Goal: Task Accomplishment & Management: Use online tool/utility

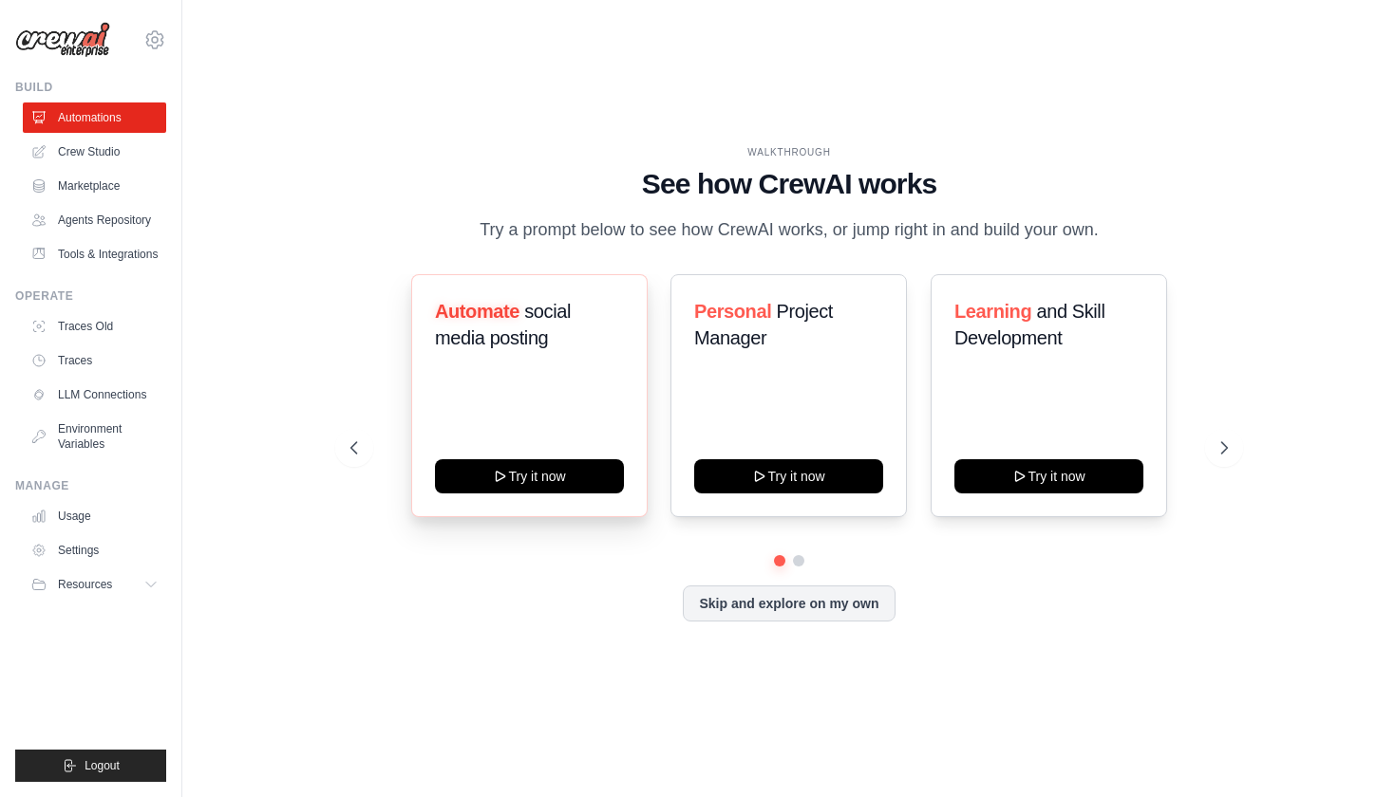
click at [565, 441] on div "Automate social media posting Try it now" at bounding box center [529, 395] width 236 height 243
click at [97, 400] on link "LLM Connections" at bounding box center [96, 395] width 143 height 30
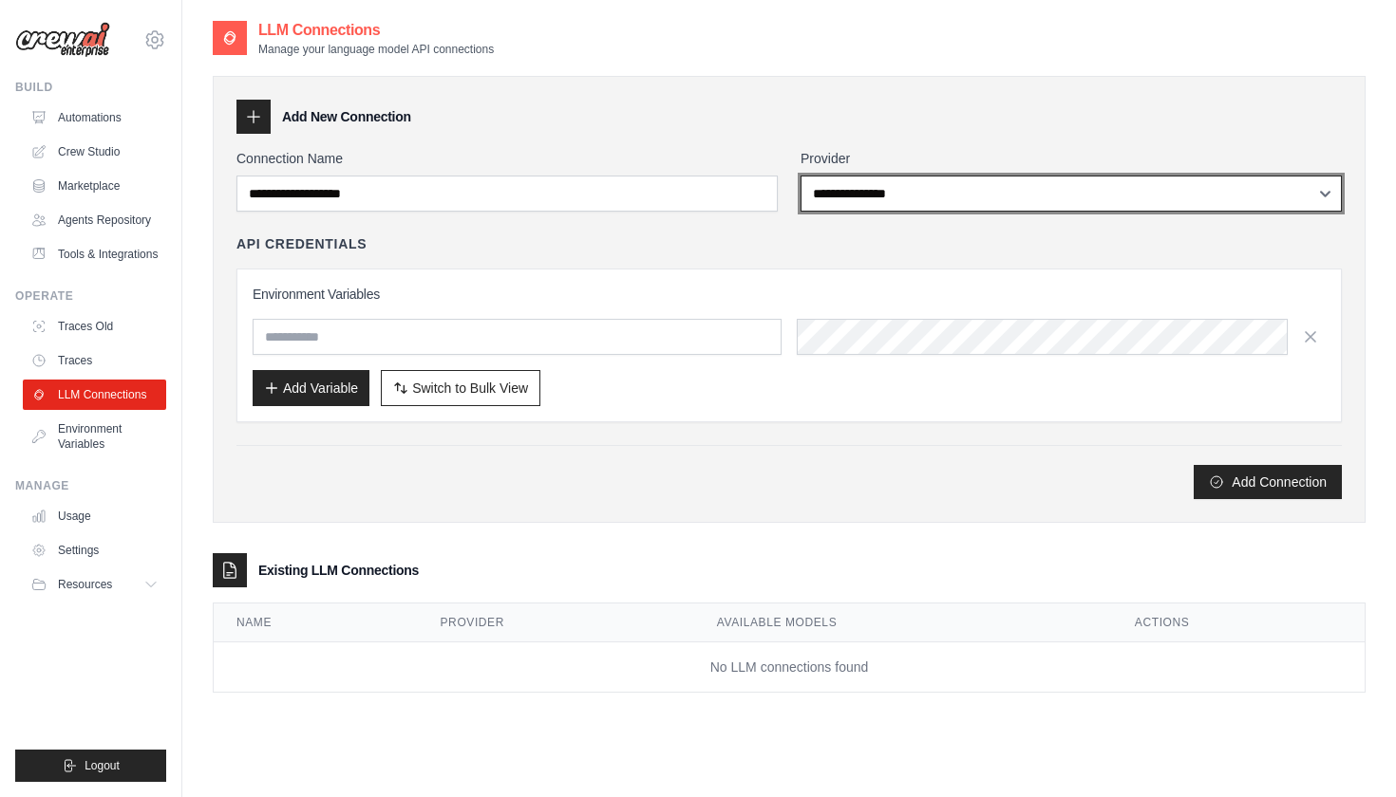
click at [910, 203] on select "**********" at bounding box center [1070, 194] width 541 height 36
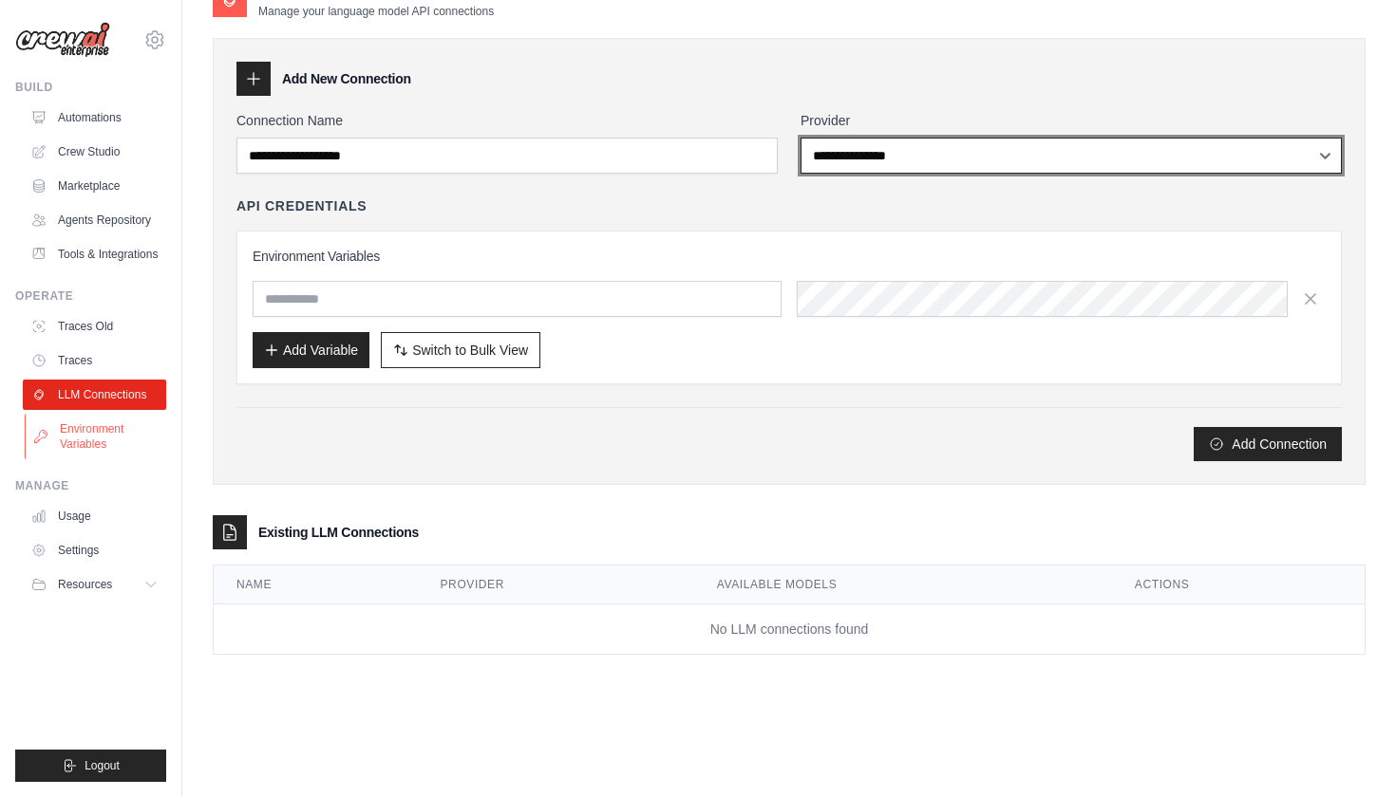
scroll to position [38, 0]
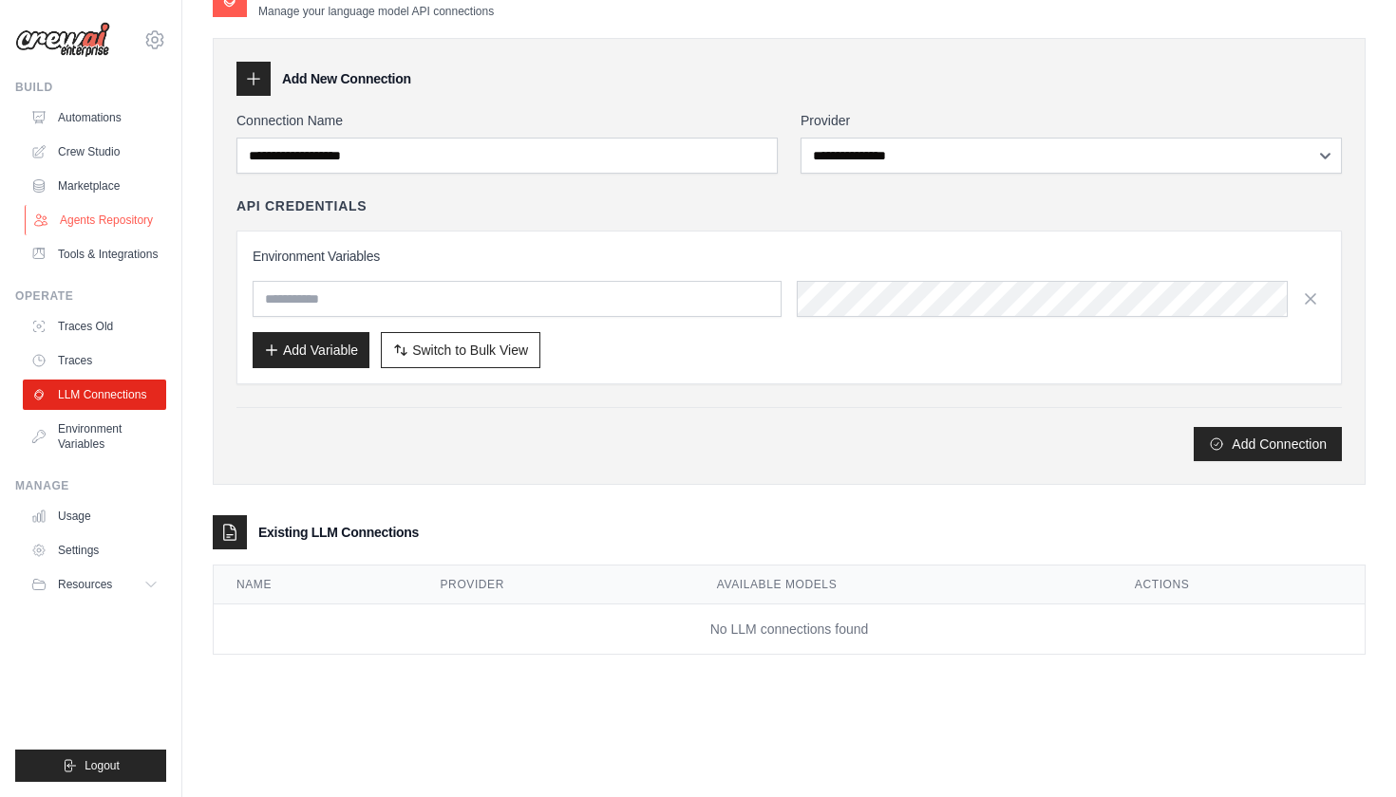
click at [99, 221] on link "Agents Repository" at bounding box center [96, 220] width 143 height 30
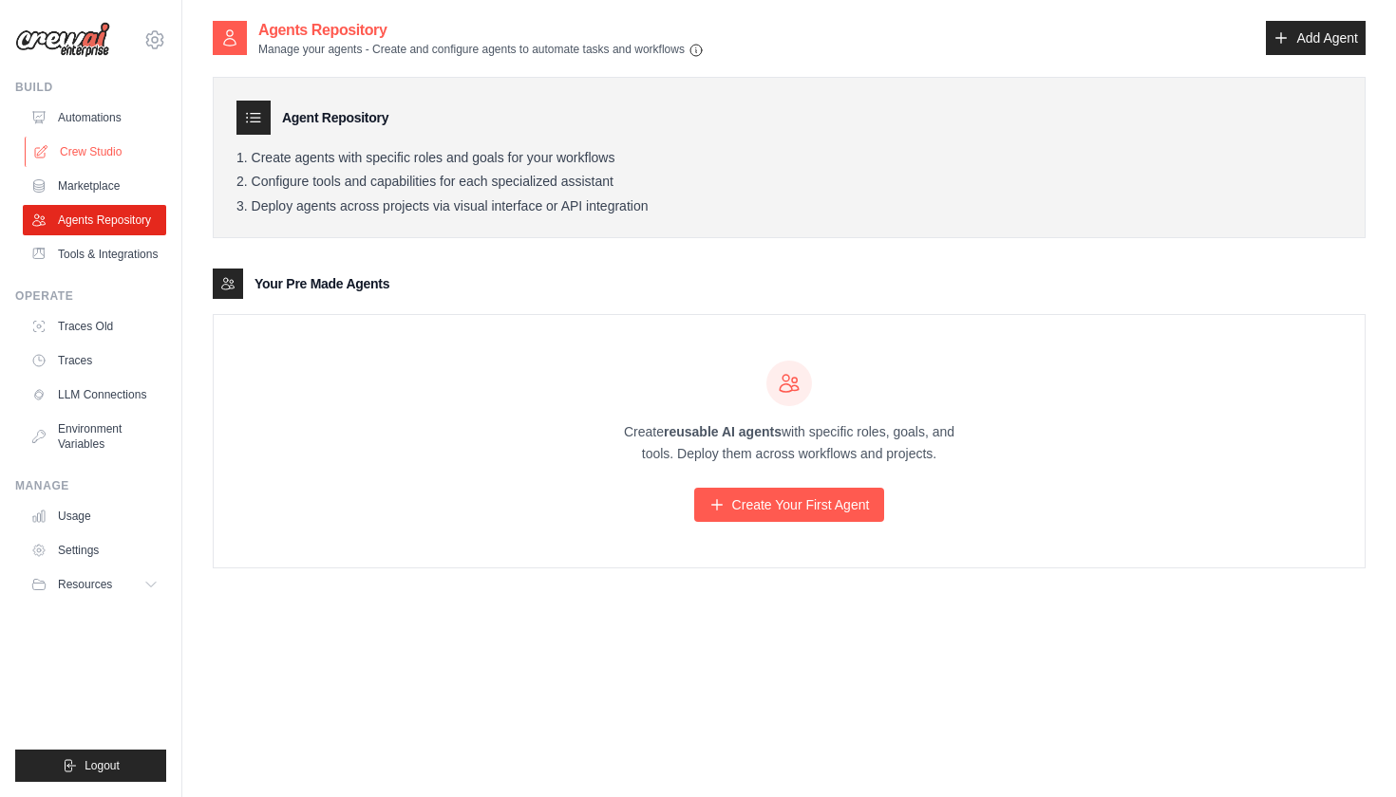
click at [106, 154] on link "Crew Studio" at bounding box center [96, 152] width 143 height 30
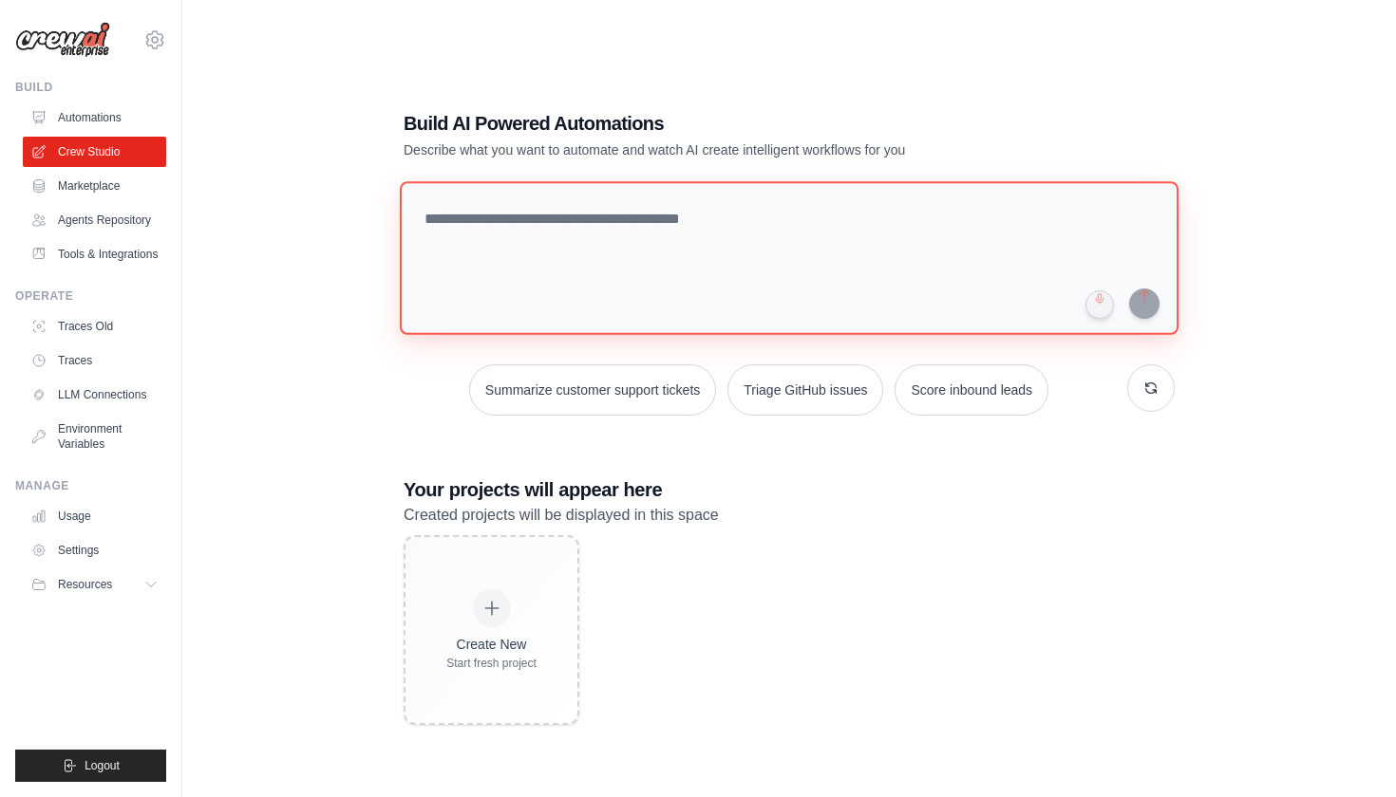
click at [678, 207] on textarea at bounding box center [789, 258] width 779 height 154
paste textarea "**********"
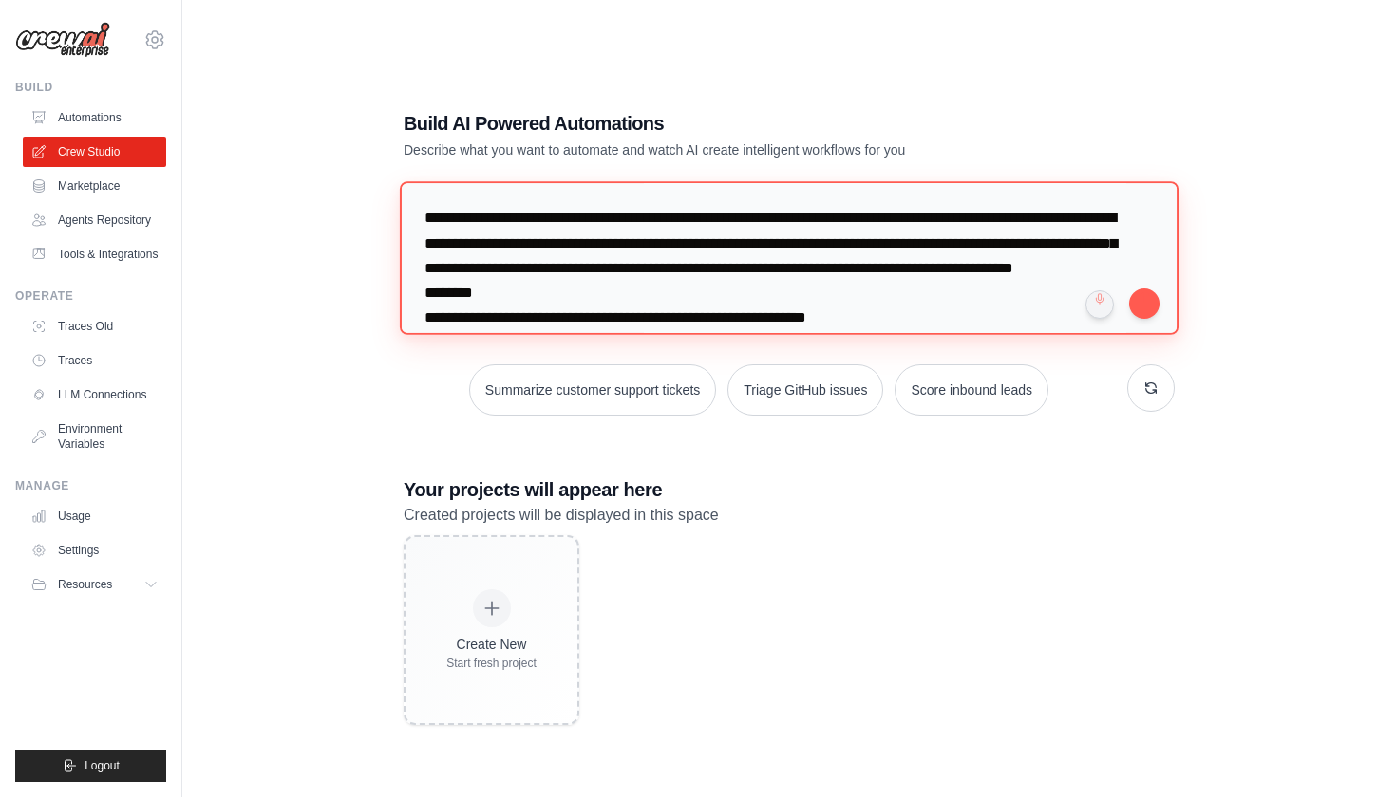
scroll to position [1463, 0]
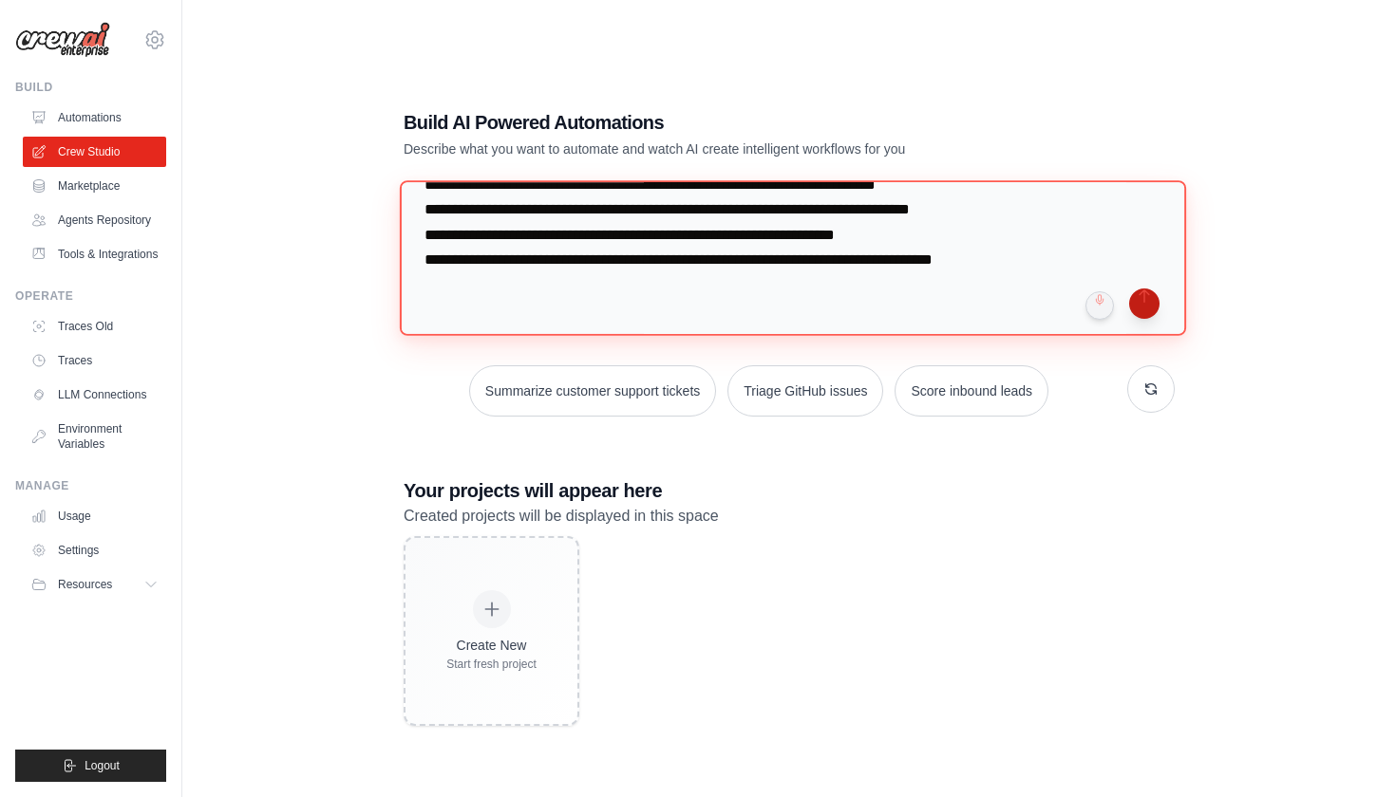
type textarea "**********"
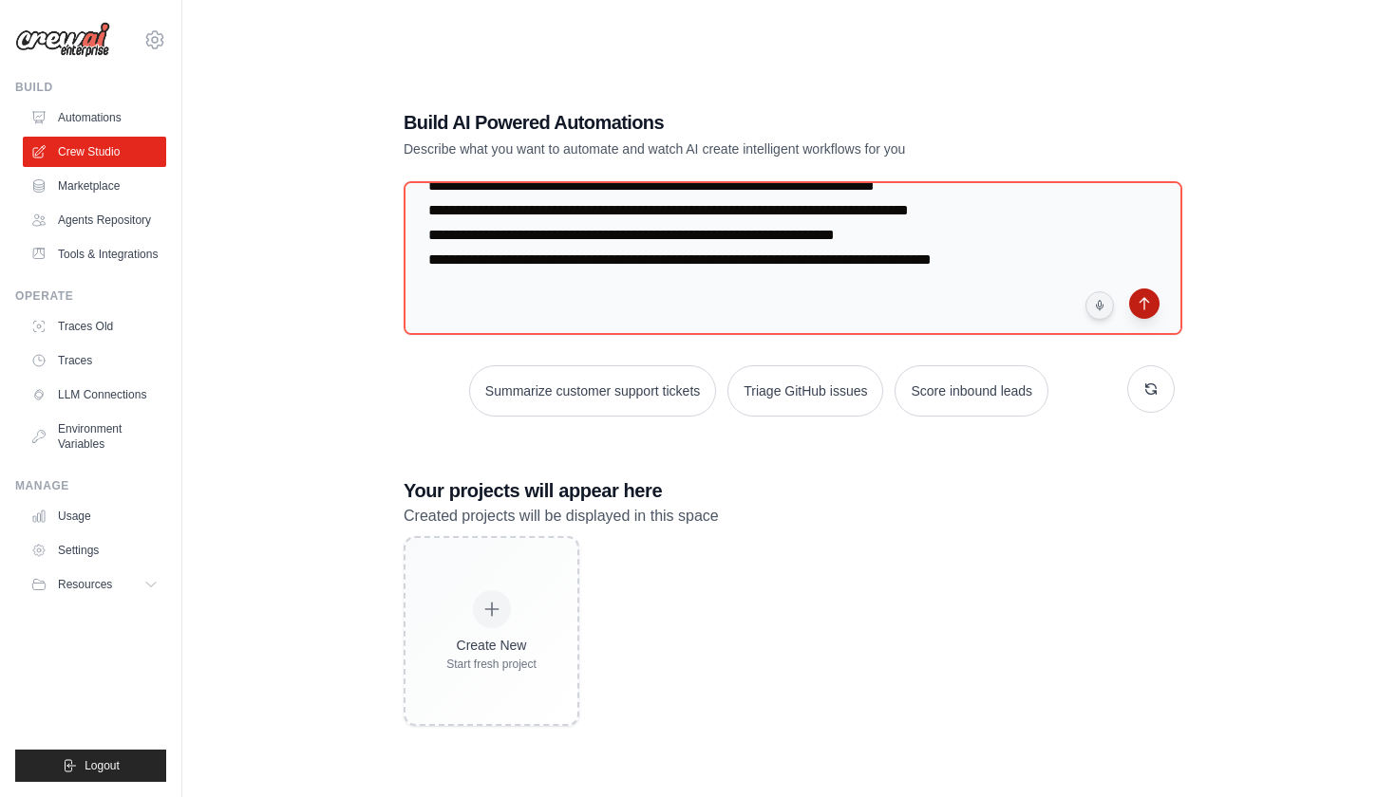
click at [1132, 305] on button "submit" at bounding box center [1144, 304] width 30 height 30
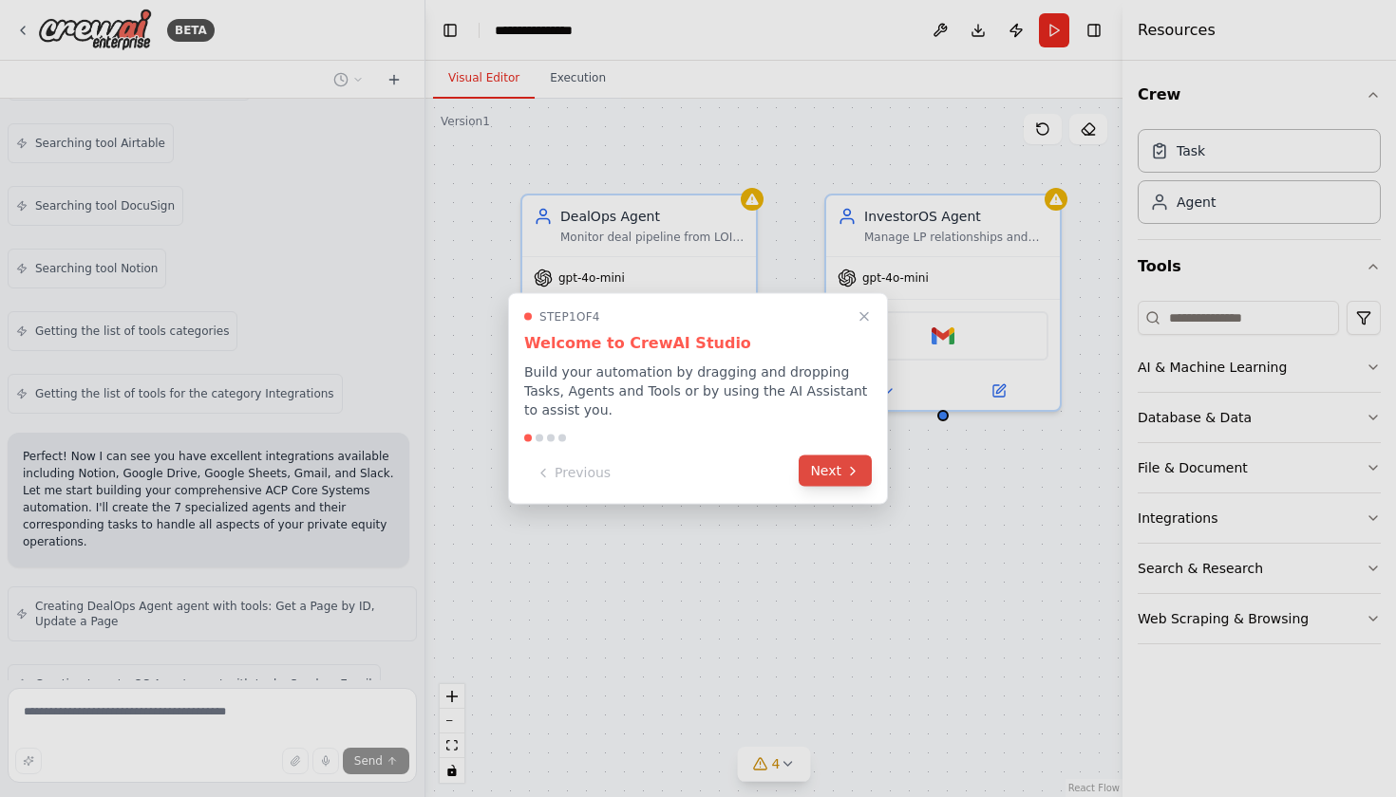
scroll to position [1278, 0]
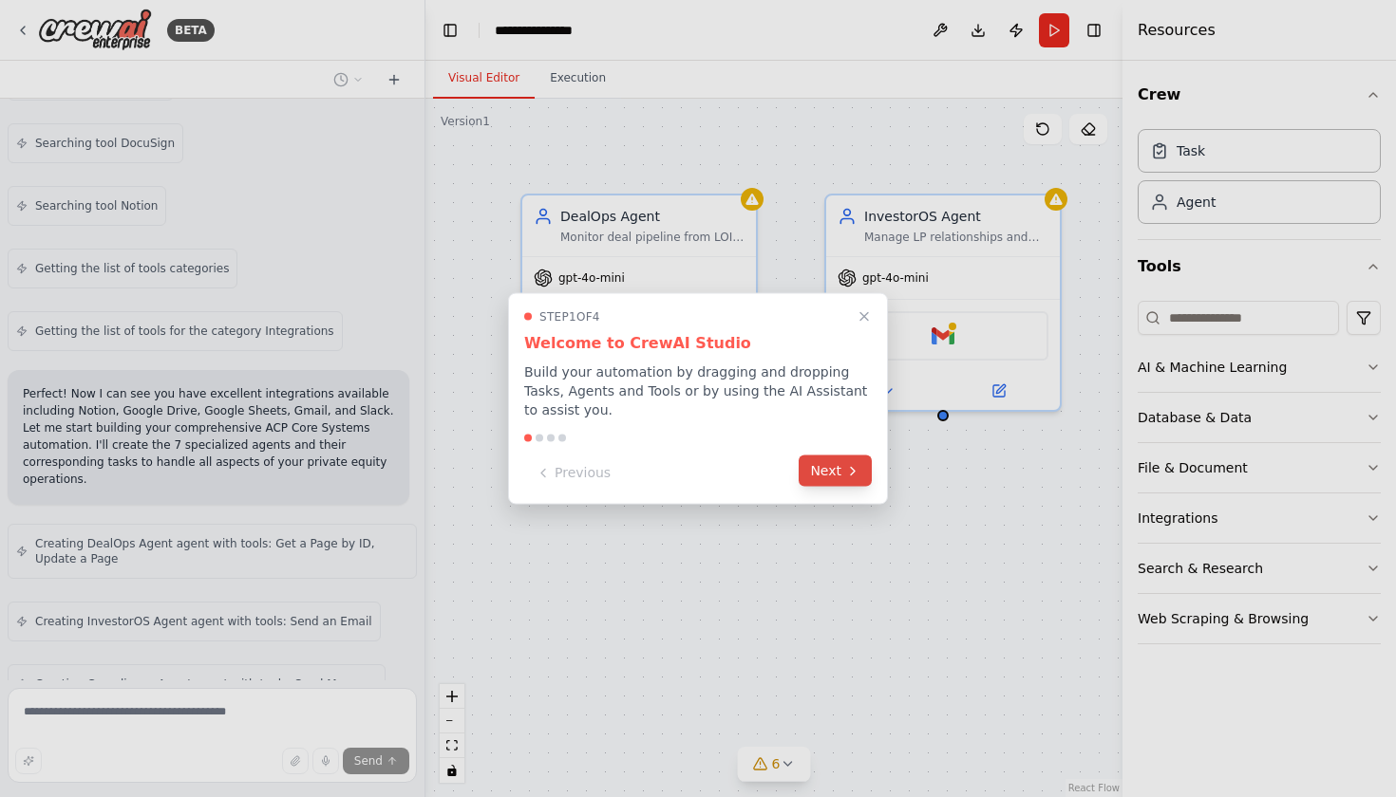
click at [868, 473] on button "Next" at bounding box center [834, 471] width 73 height 31
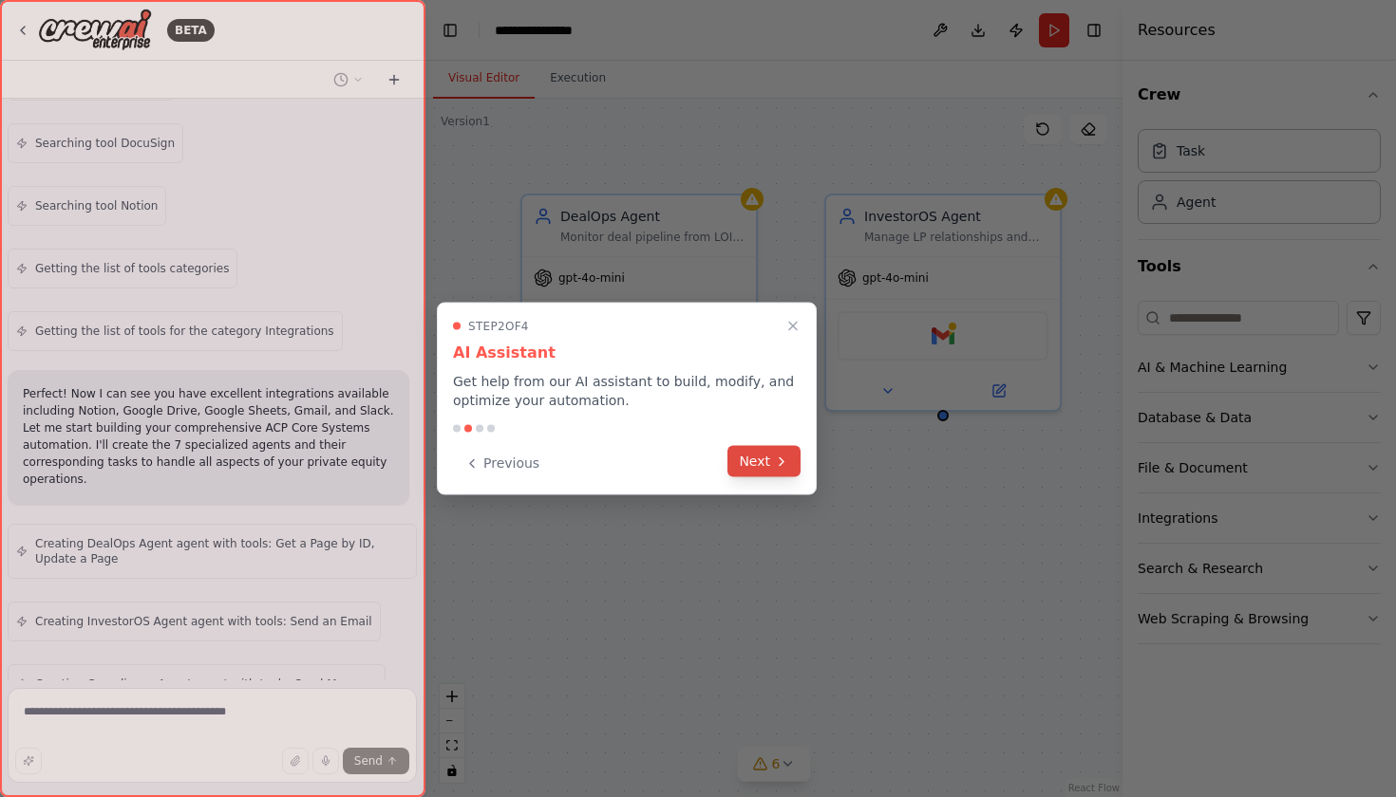
click at [738, 470] on button "Next" at bounding box center [763, 461] width 73 height 31
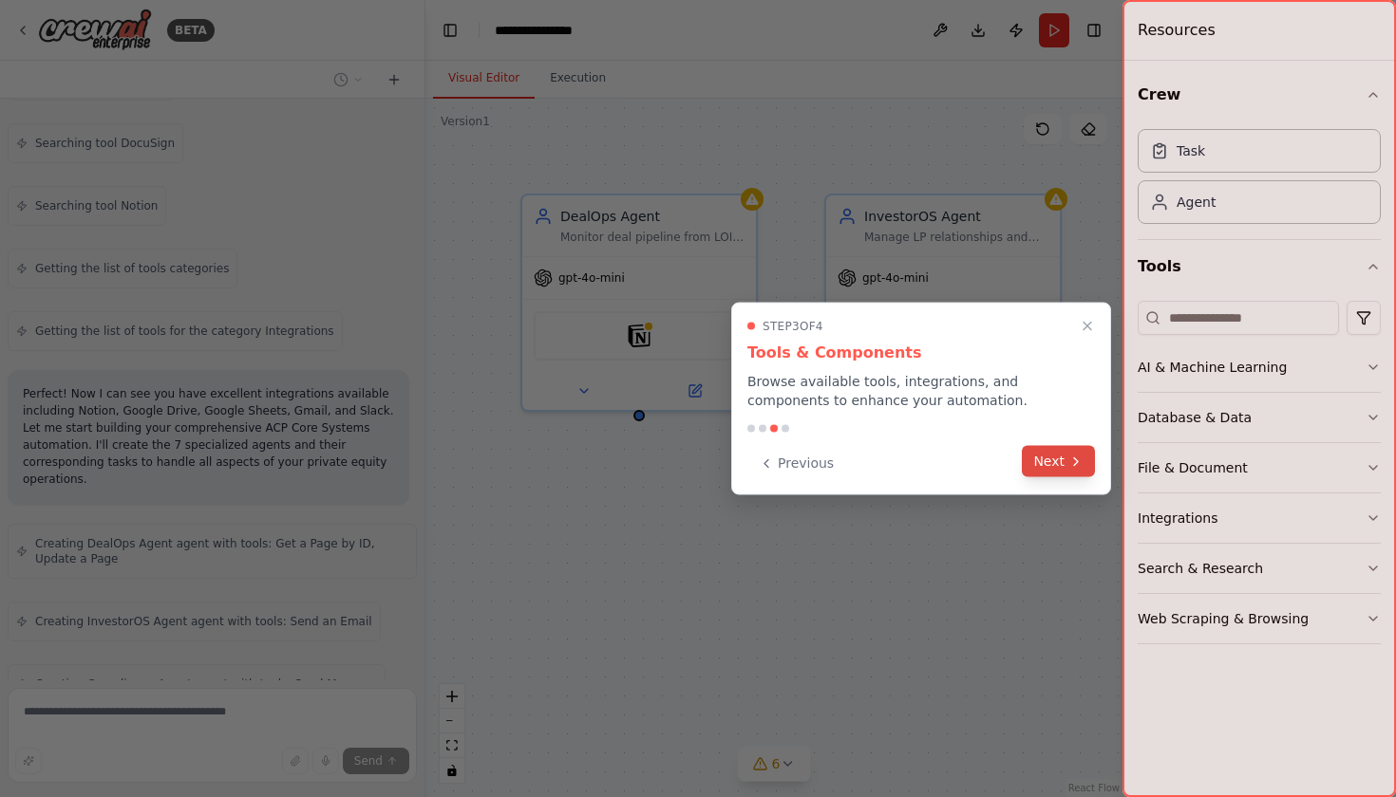
click at [1065, 459] on button "Next" at bounding box center [1058, 461] width 73 height 31
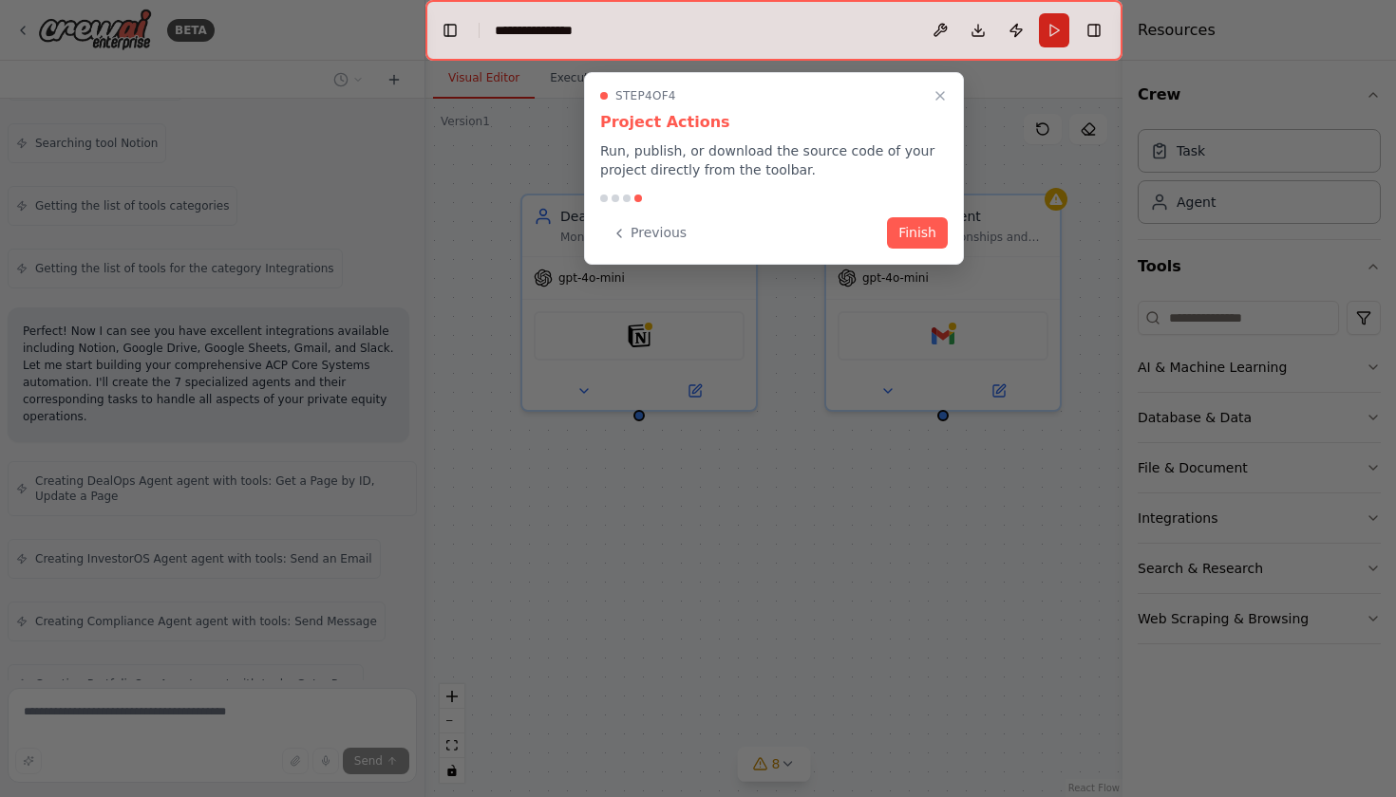
scroll to position [1403, 0]
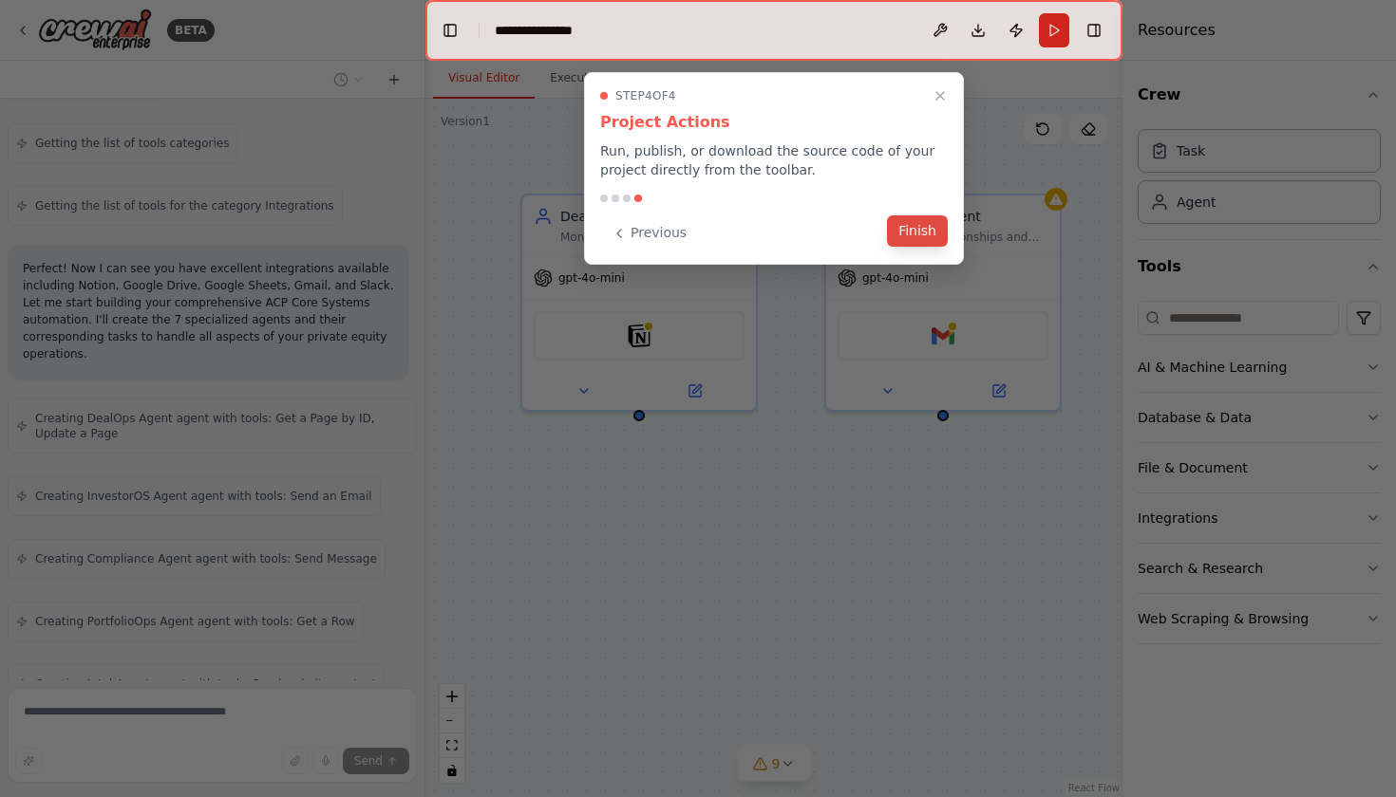
click at [929, 235] on button "Finish" at bounding box center [917, 231] width 61 height 31
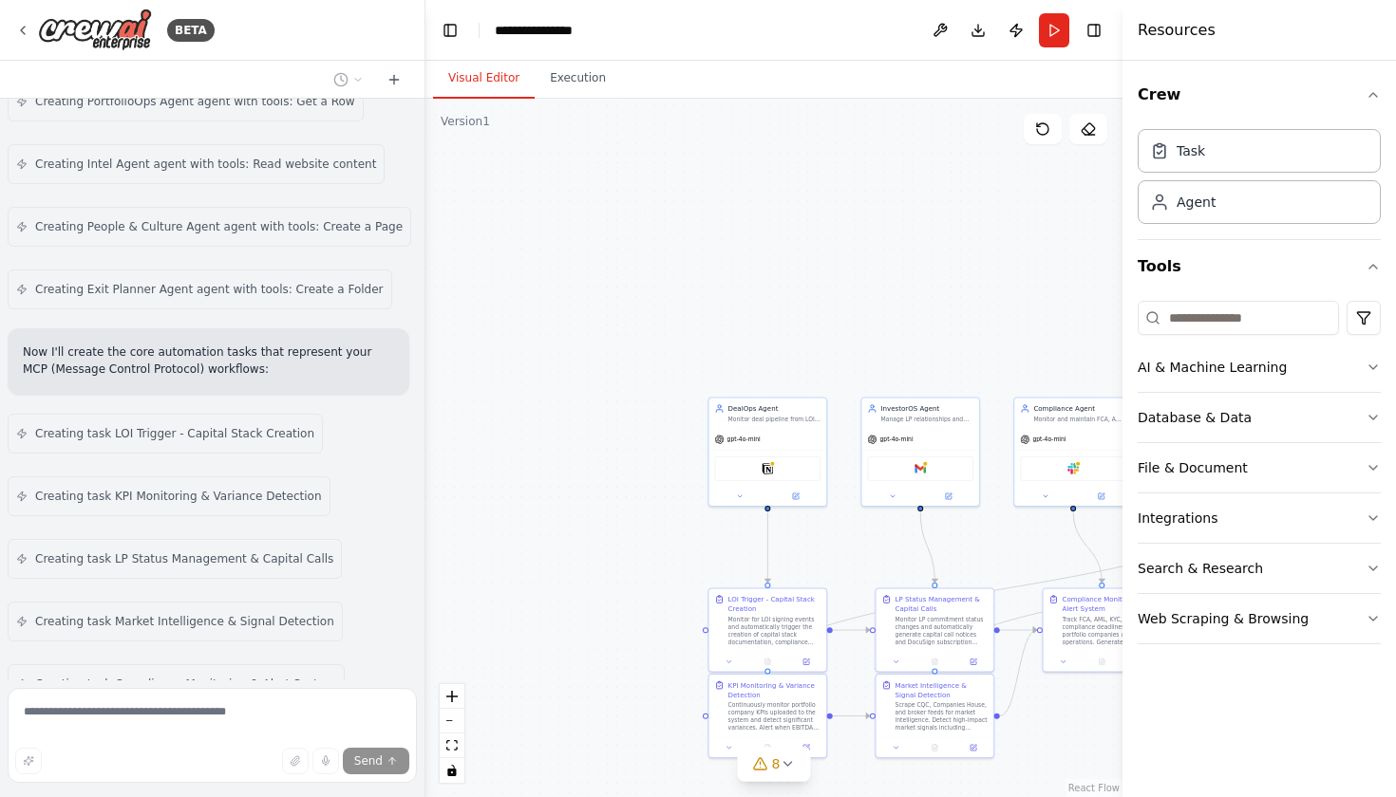
scroll to position [1986, 0]
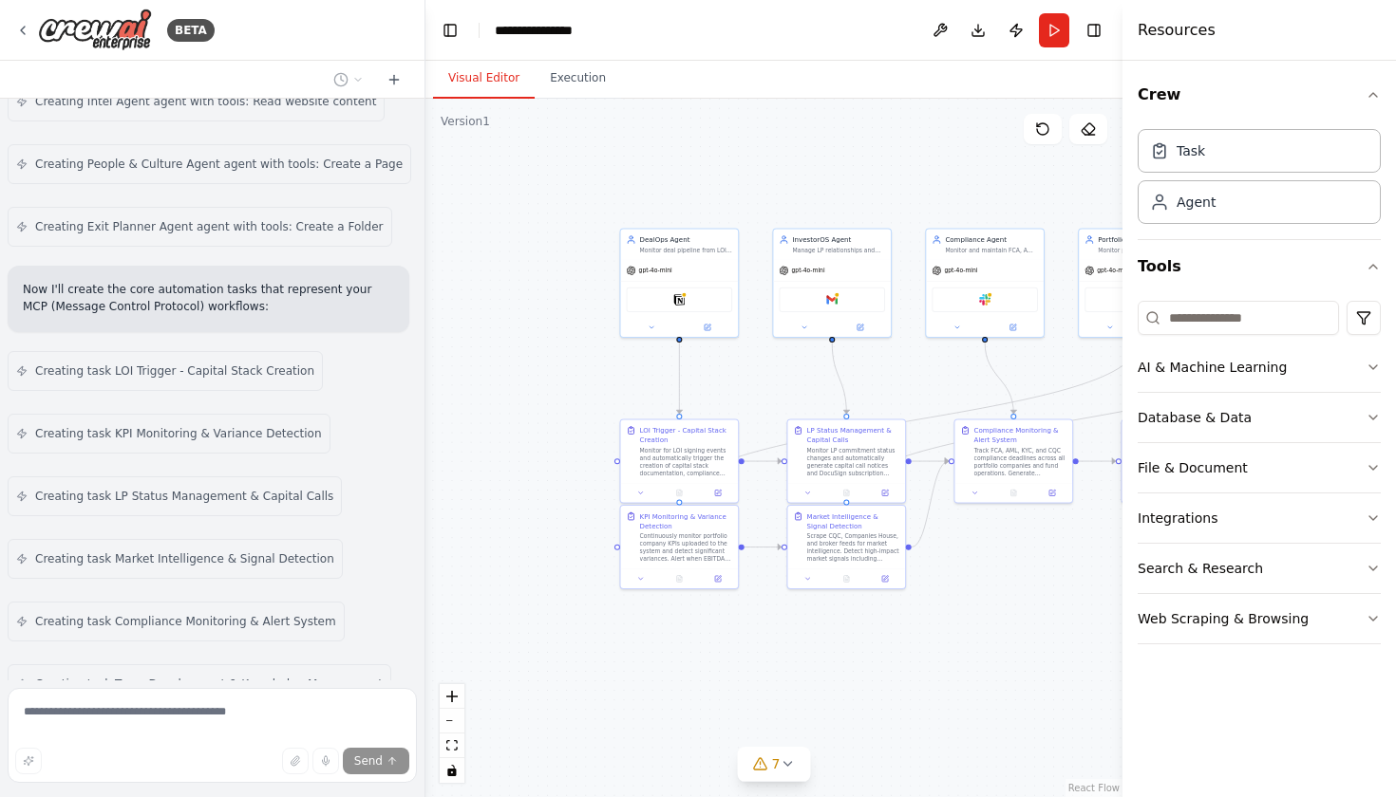
drag, startPoint x: 536, startPoint y: 549, endPoint x: 448, endPoint y: 380, distance: 190.7
click at [448, 380] on div ".deletable-edge-delete-btn { width: 20px; height: 20px; border: 0px solid #ffff…" at bounding box center [773, 448] width 697 height 699
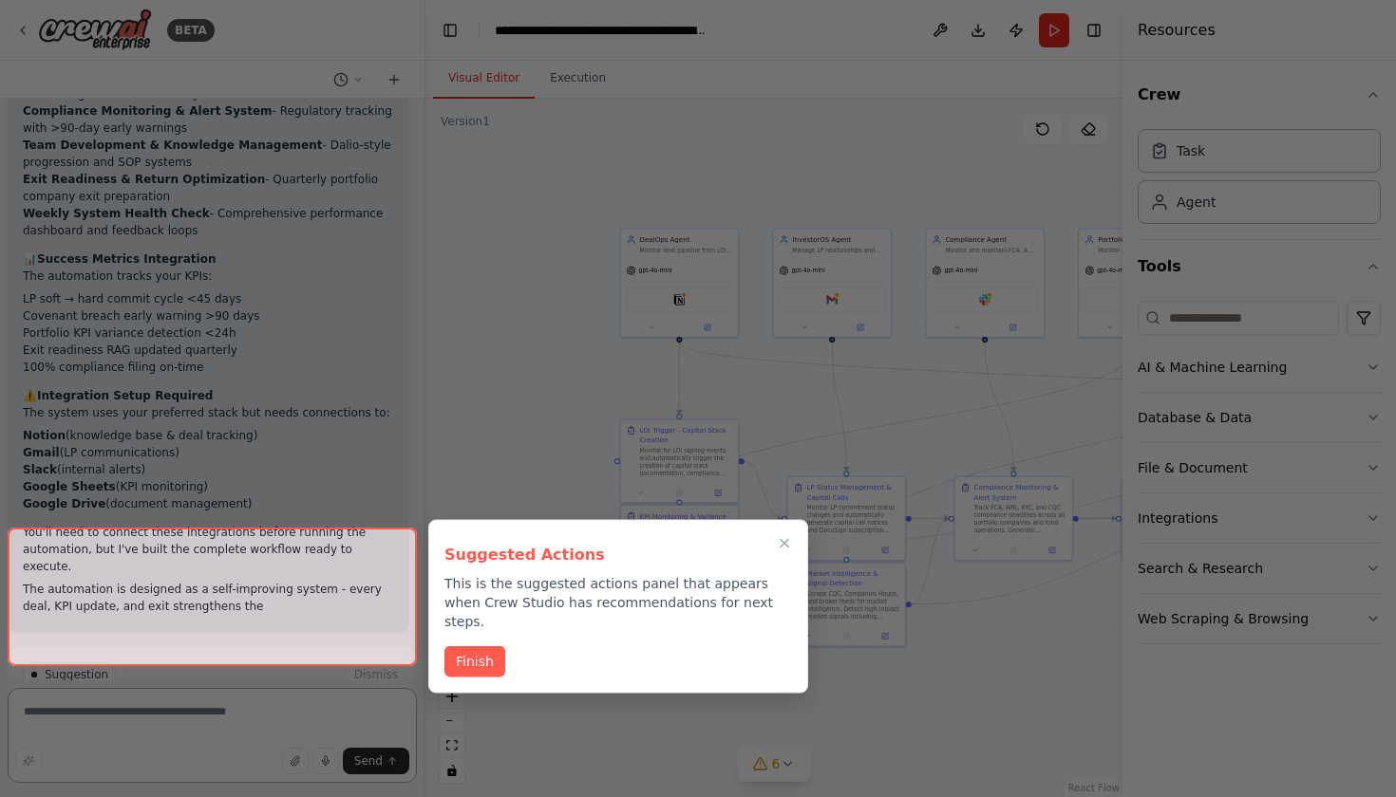
scroll to position [3448, 0]
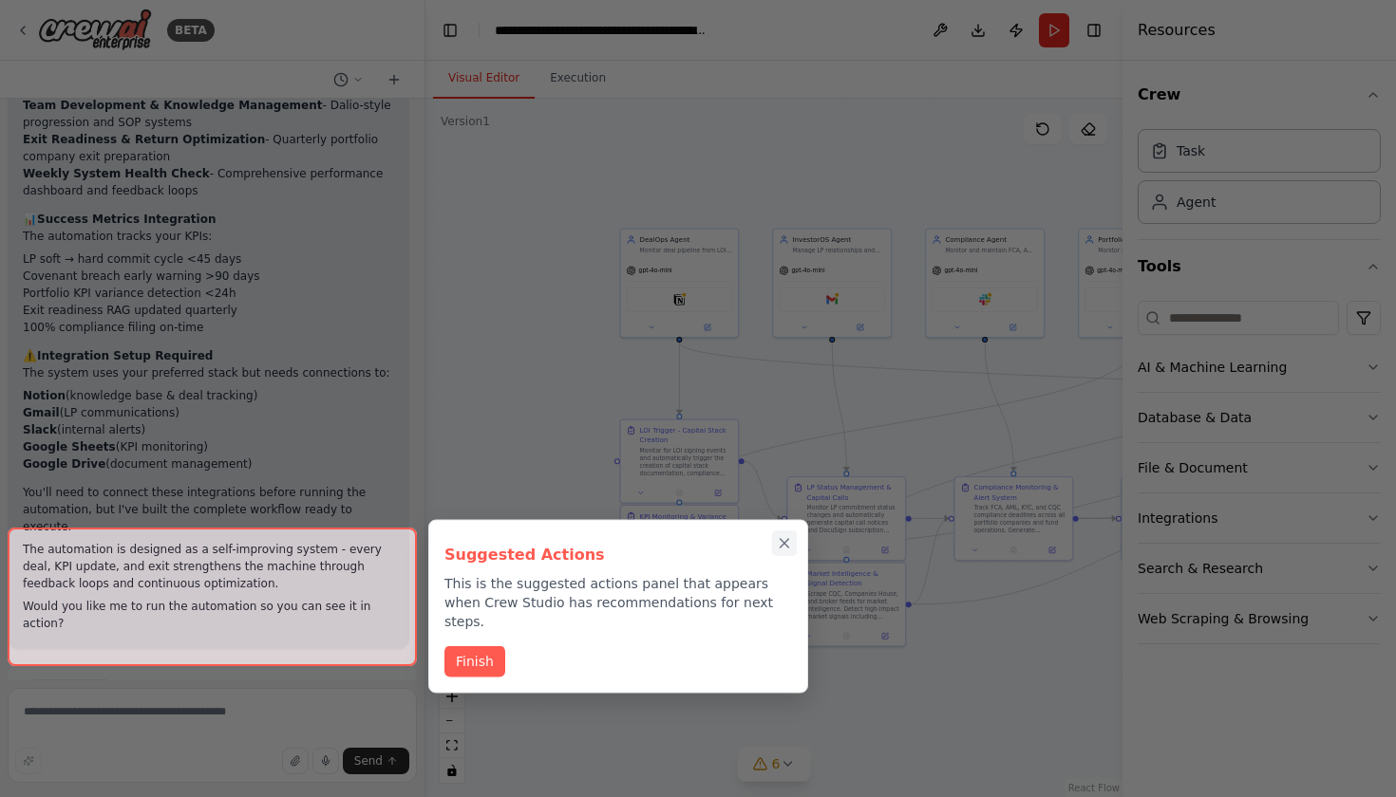
click at [783, 553] on button "Close walkthrough" at bounding box center [784, 543] width 25 height 25
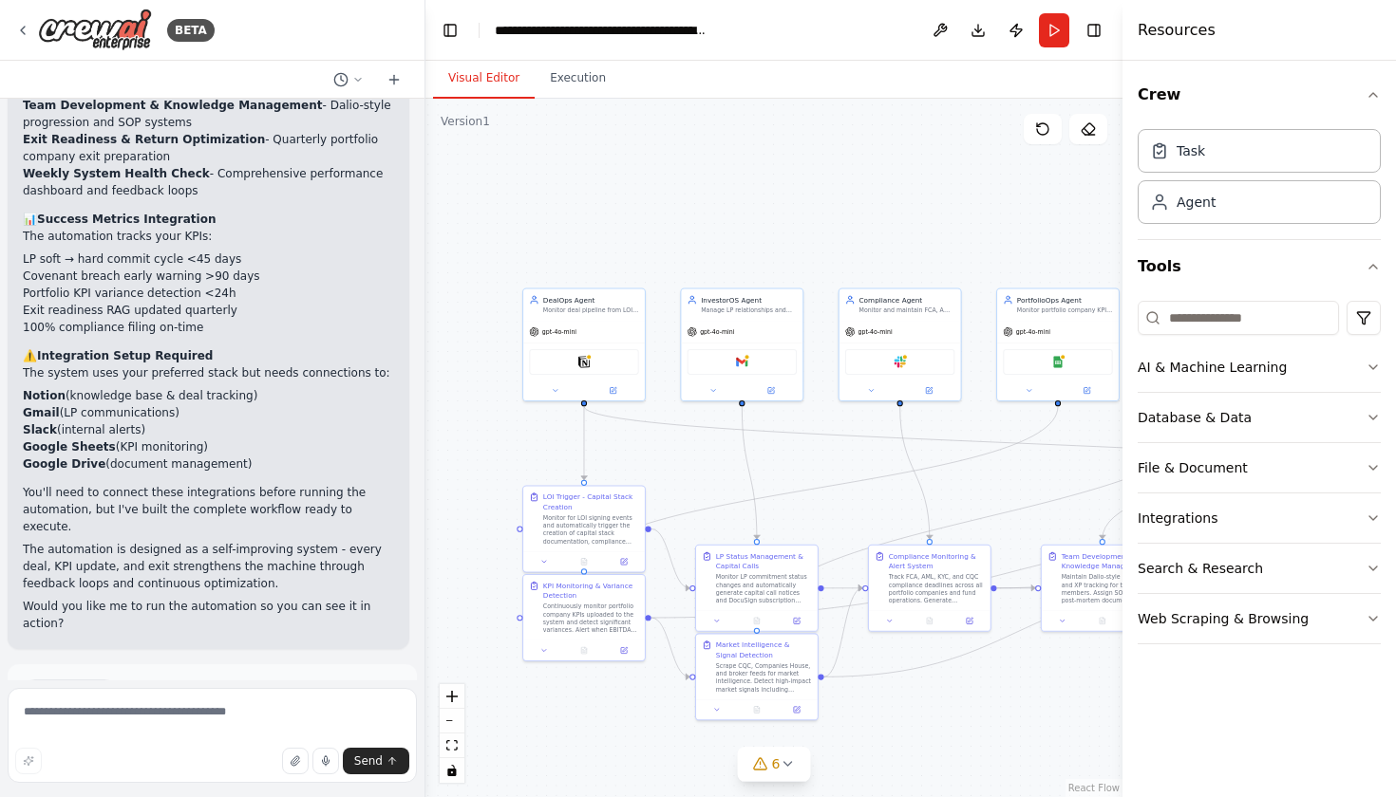
drag, startPoint x: 689, startPoint y: 591, endPoint x: 594, endPoint y: 664, distance: 119.2
click at [594, 664] on div ".deletable-edge-delete-btn { width: 20px; height: 20px; border: 0px solid #ffff…" at bounding box center [773, 448] width 697 height 699
click at [1216, 150] on div "Task" at bounding box center [1258, 150] width 243 height 44
click at [1193, 215] on div "Agent" at bounding box center [1258, 201] width 243 height 44
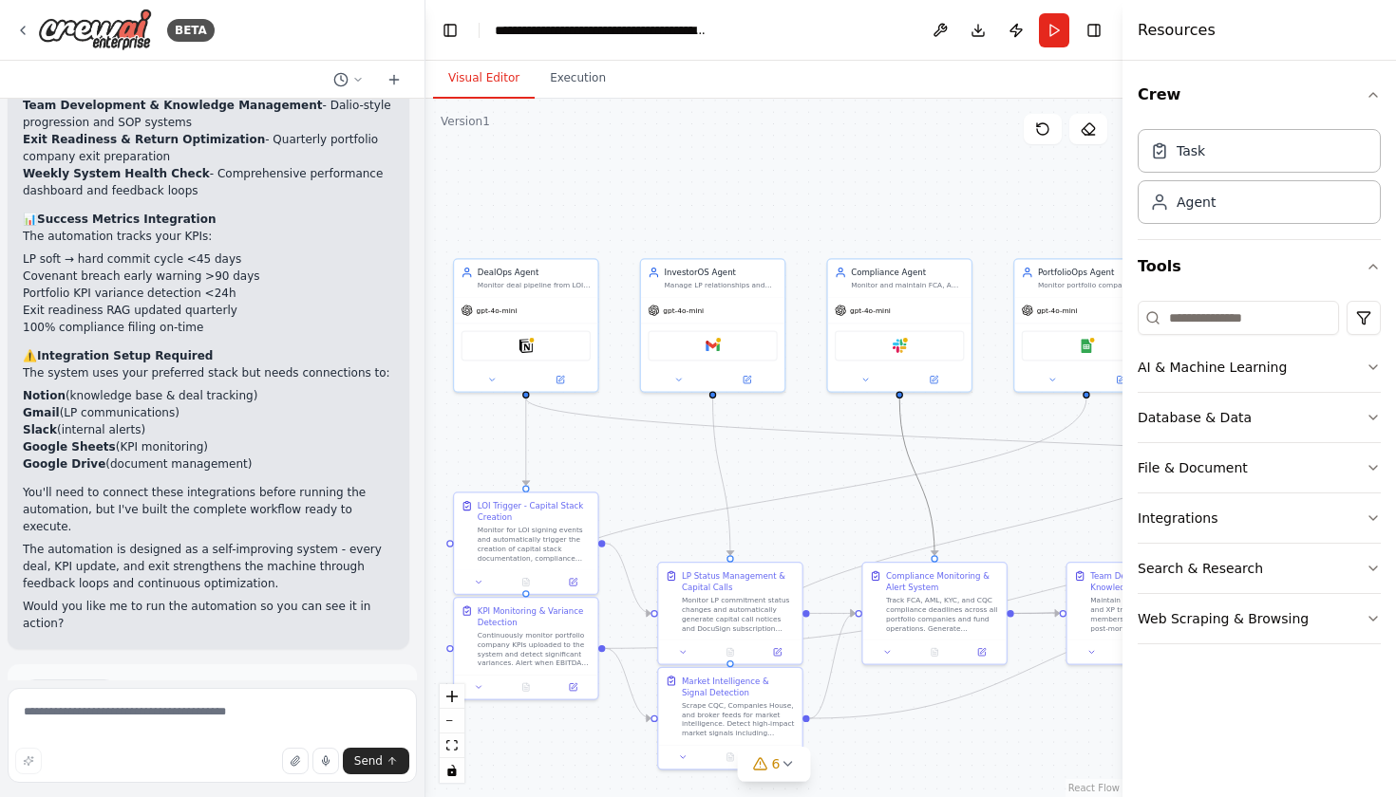
drag, startPoint x: 902, startPoint y: 450, endPoint x: 805, endPoint y: 419, distance: 101.8
click at [805, 419] on div ".deletable-edge-delete-btn { width: 20px; height: 20px; border: 0px solid #ffff…" at bounding box center [773, 448] width 697 height 699
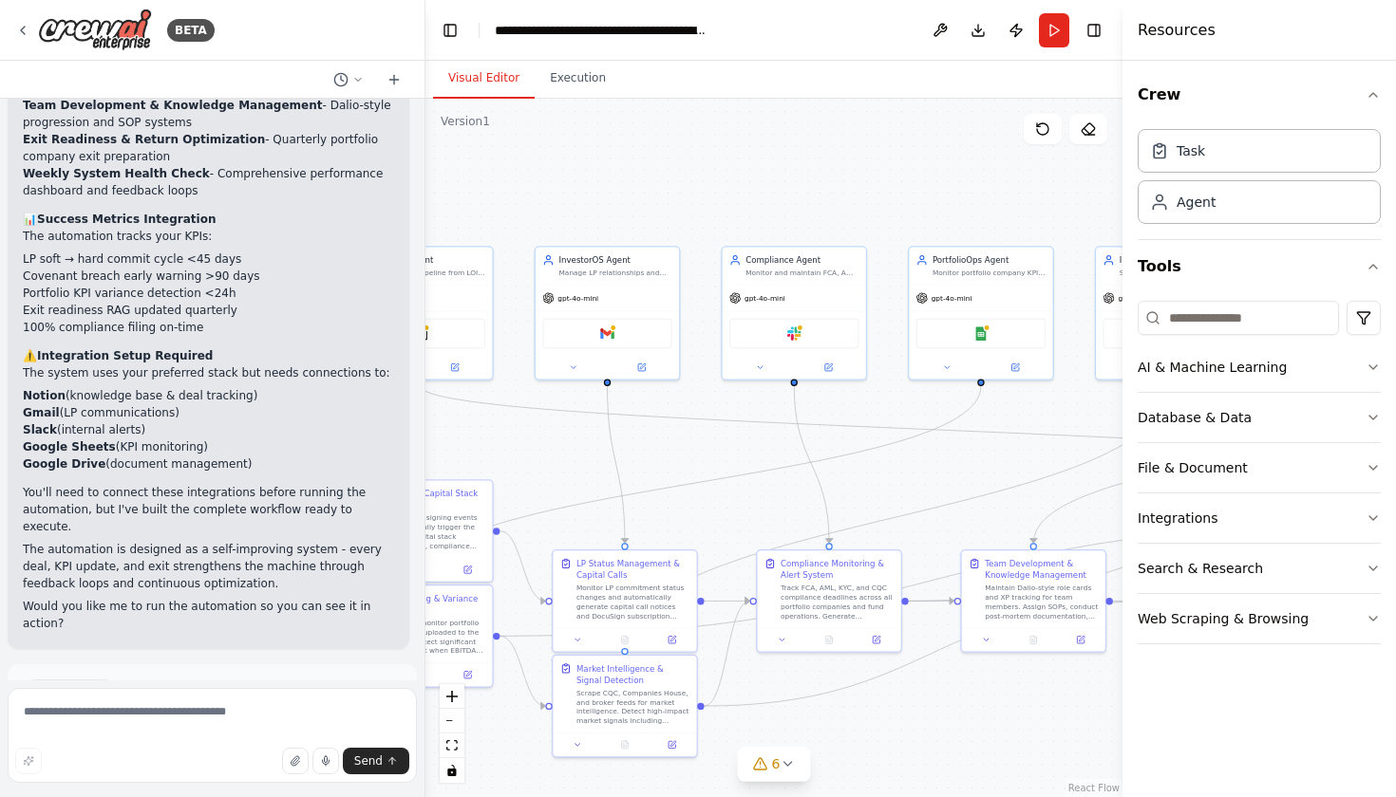
drag, startPoint x: 864, startPoint y: 500, endPoint x: 759, endPoint y: 488, distance: 106.1
click at [759, 488] on div ".deletable-edge-delete-btn { width: 20px; height: 20px; border: 0px solid #ffff…" at bounding box center [773, 448] width 697 height 699
click at [769, 772] on div "6" at bounding box center [767, 764] width 28 height 19
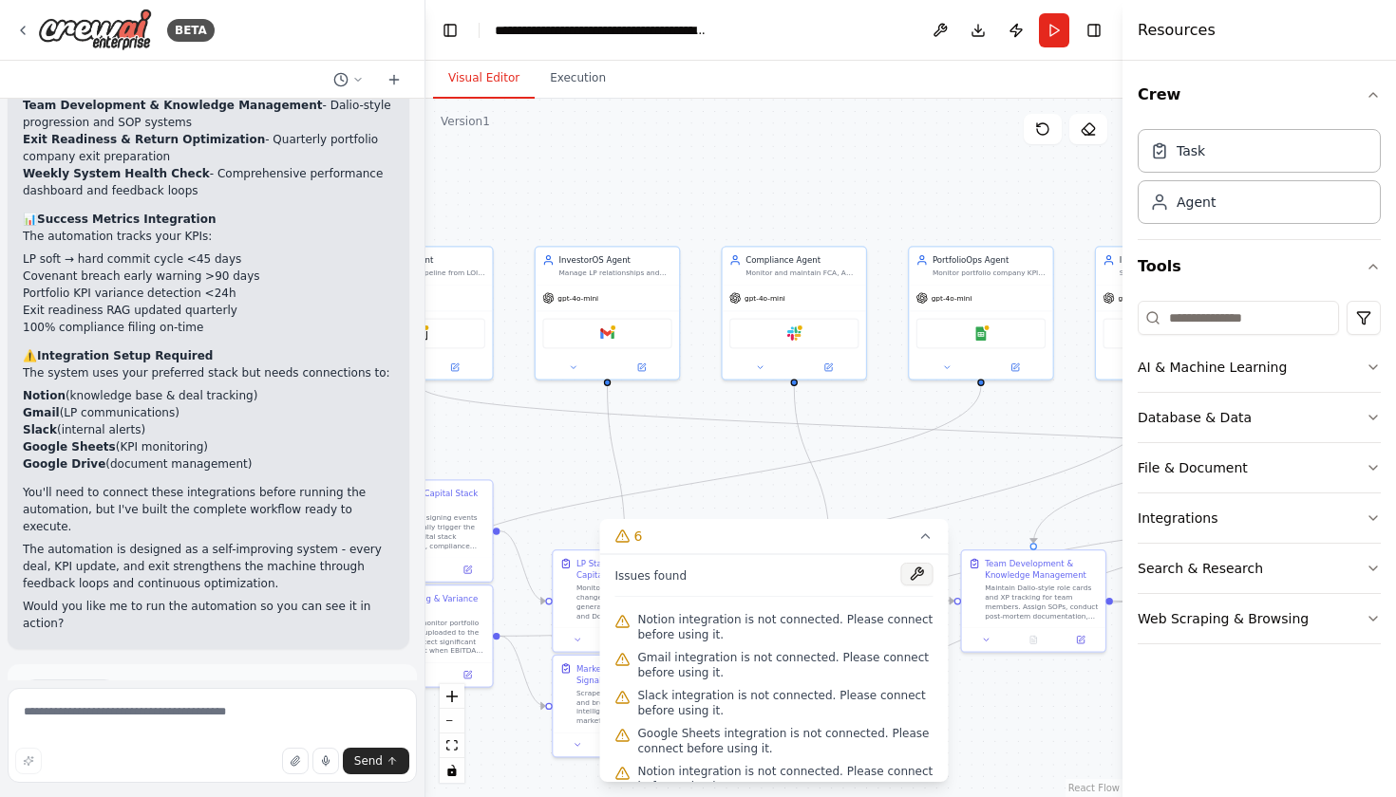
click at [927, 584] on button at bounding box center [917, 574] width 32 height 23
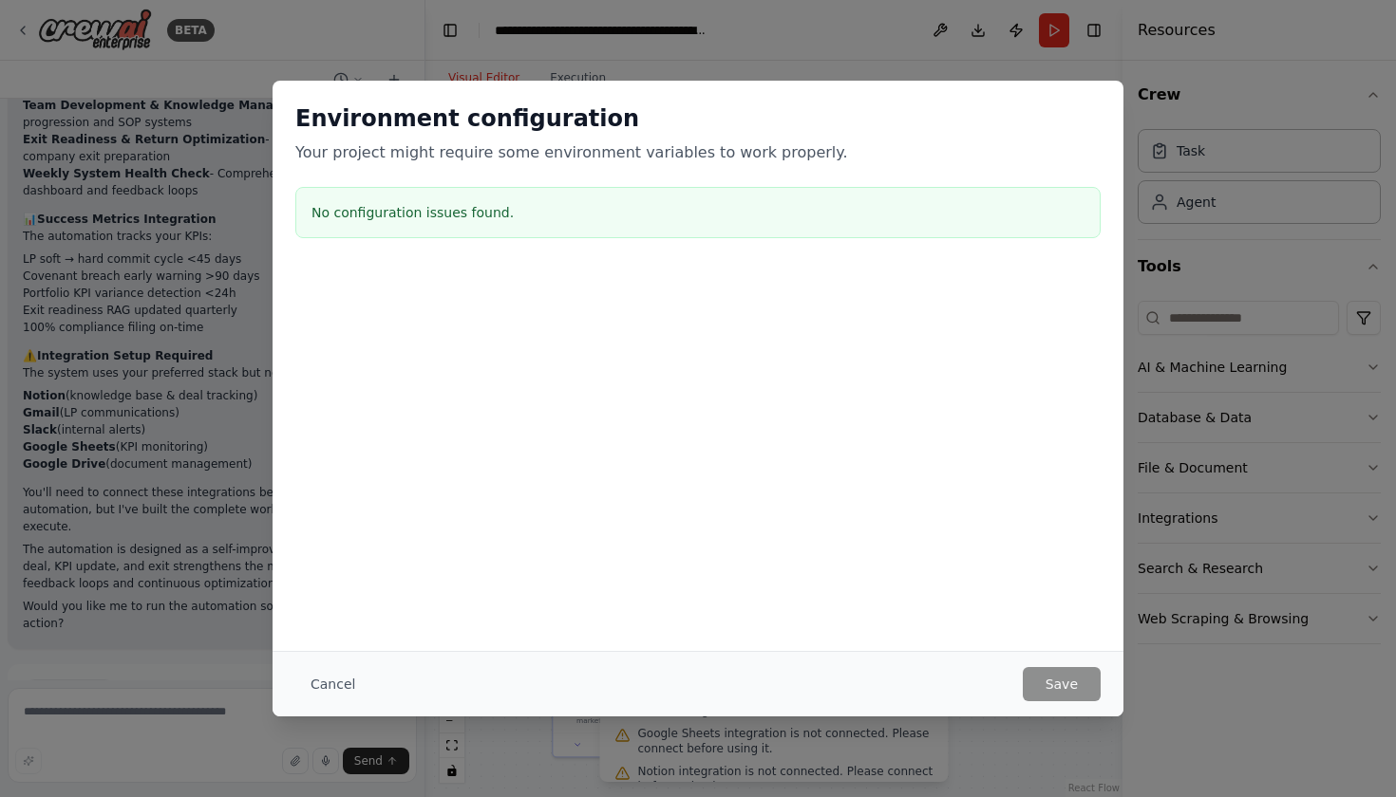
click at [980, 58] on div "Environment configuration Your project might require some environment variables…" at bounding box center [698, 398] width 1396 height 797
click at [321, 692] on button "Cancel" at bounding box center [332, 684] width 75 height 34
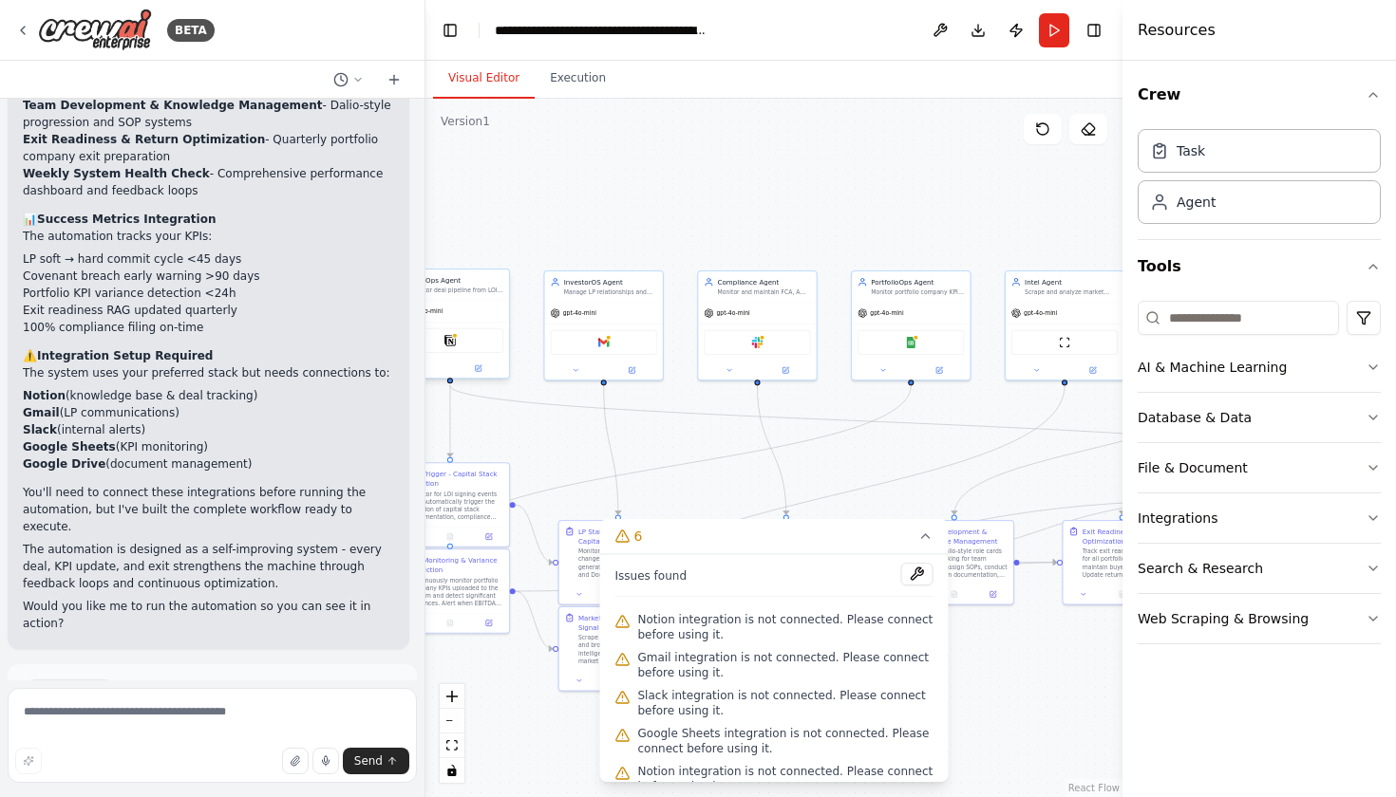
click at [442, 342] on div "Notion" at bounding box center [450, 340] width 106 height 25
click at [480, 370] on icon at bounding box center [478, 369] width 6 height 6
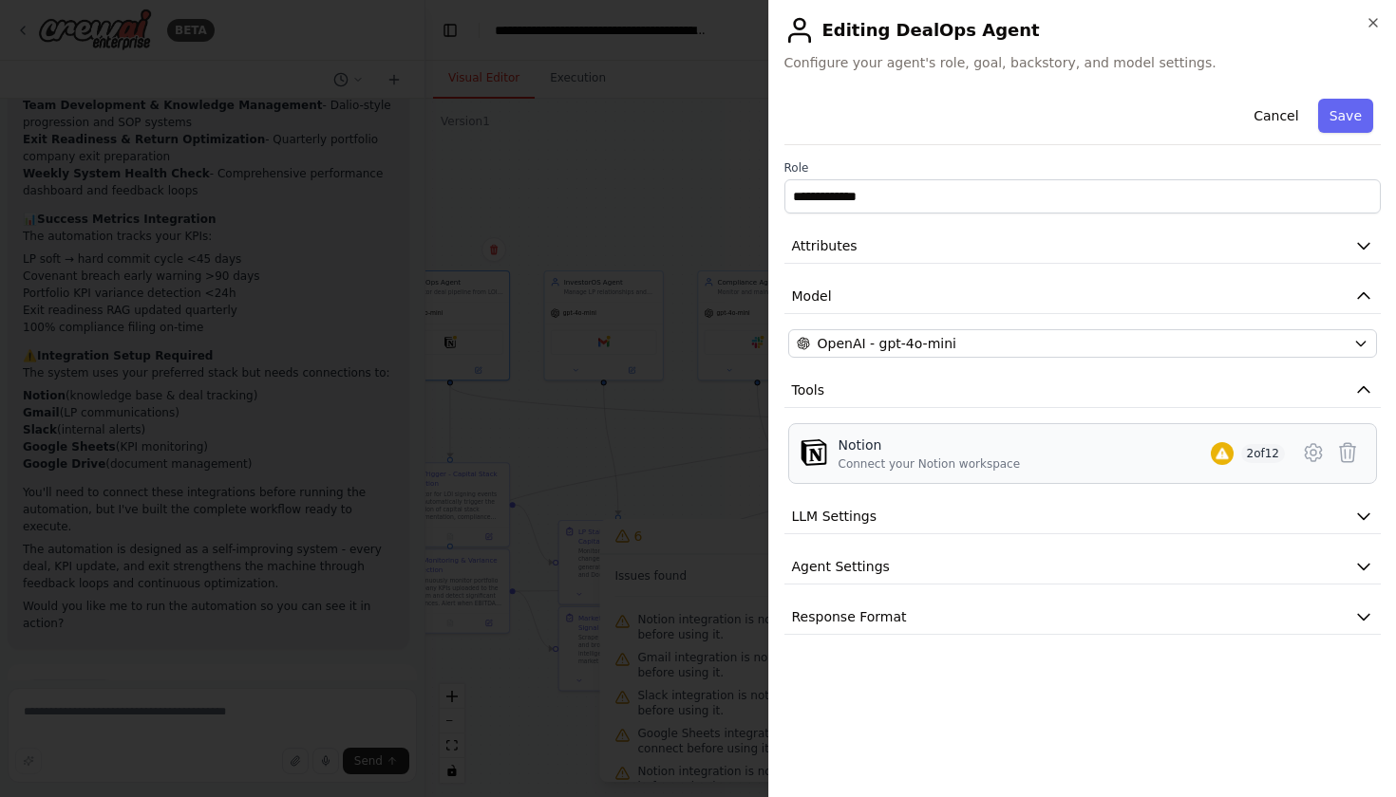
click at [1232, 441] on div "Notion Connect your Notion workspace 2 of 12" at bounding box center [1061, 454] width 447 height 36
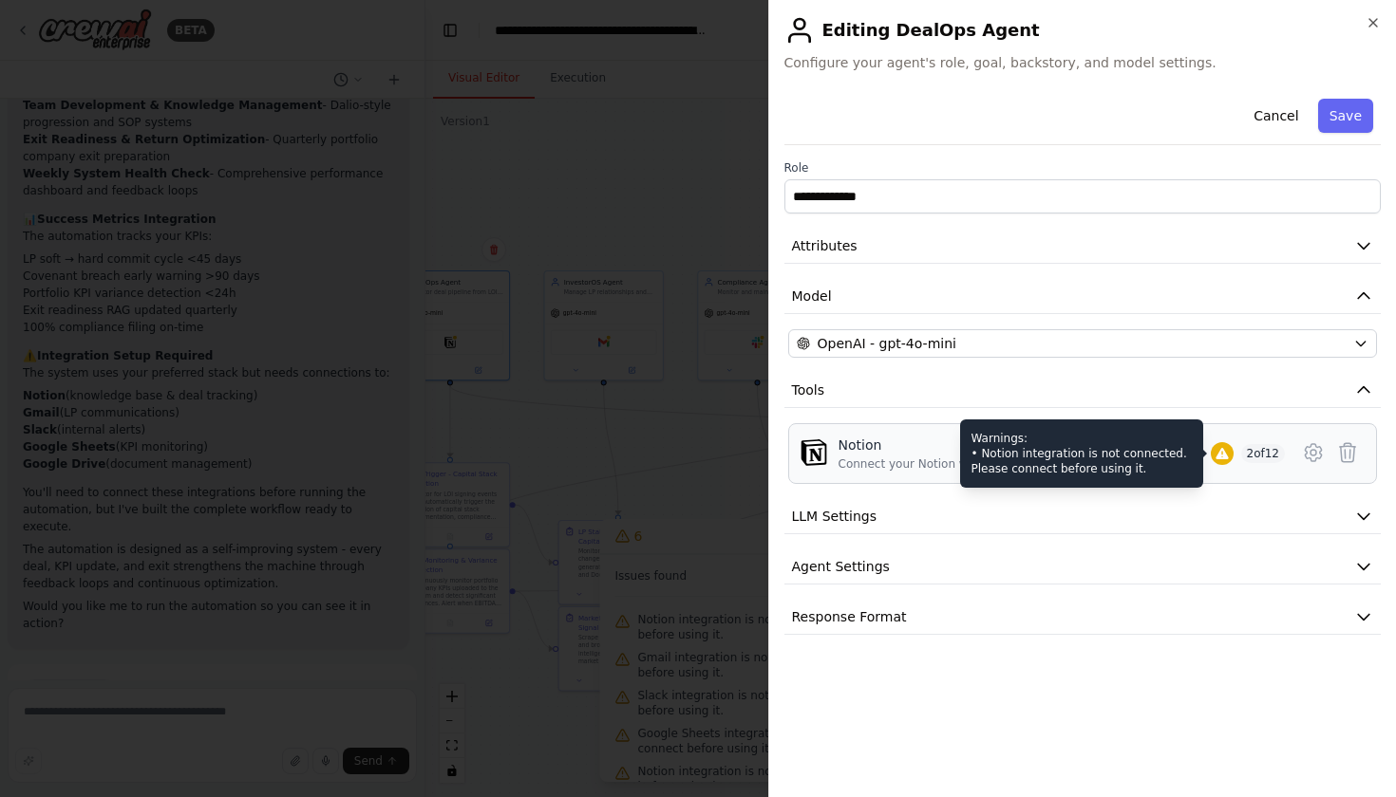
click at [1210, 459] on div at bounding box center [1221, 453] width 23 height 23
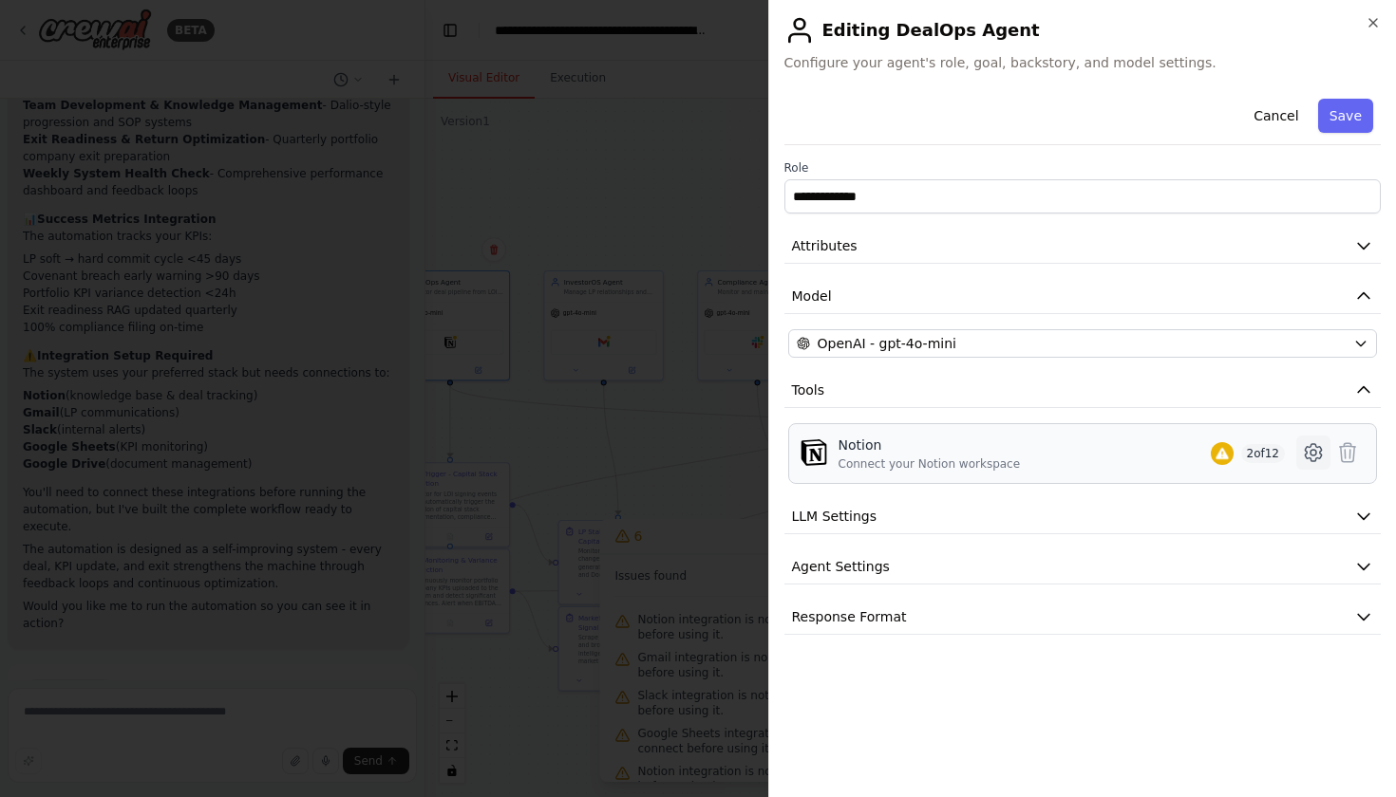
click at [1314, 459] on icon at bounding box center [1313, 452] width 23 height 23
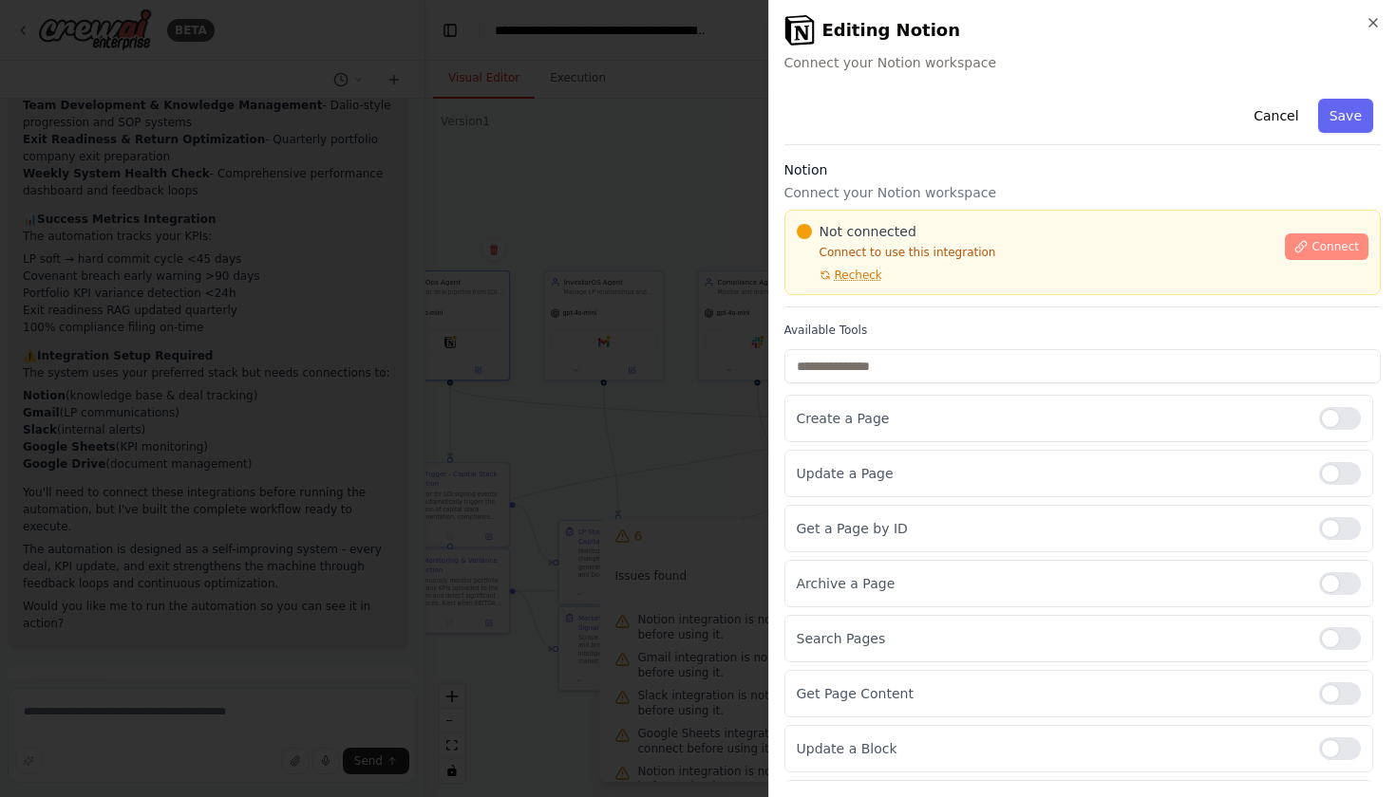
click at [1345, 252] on span "Connect" at bounding box center [1334, 246] width 47 height 15
click at [1369, 22] on icon "button" at bounding box center [1372, 22] width 15 height 15
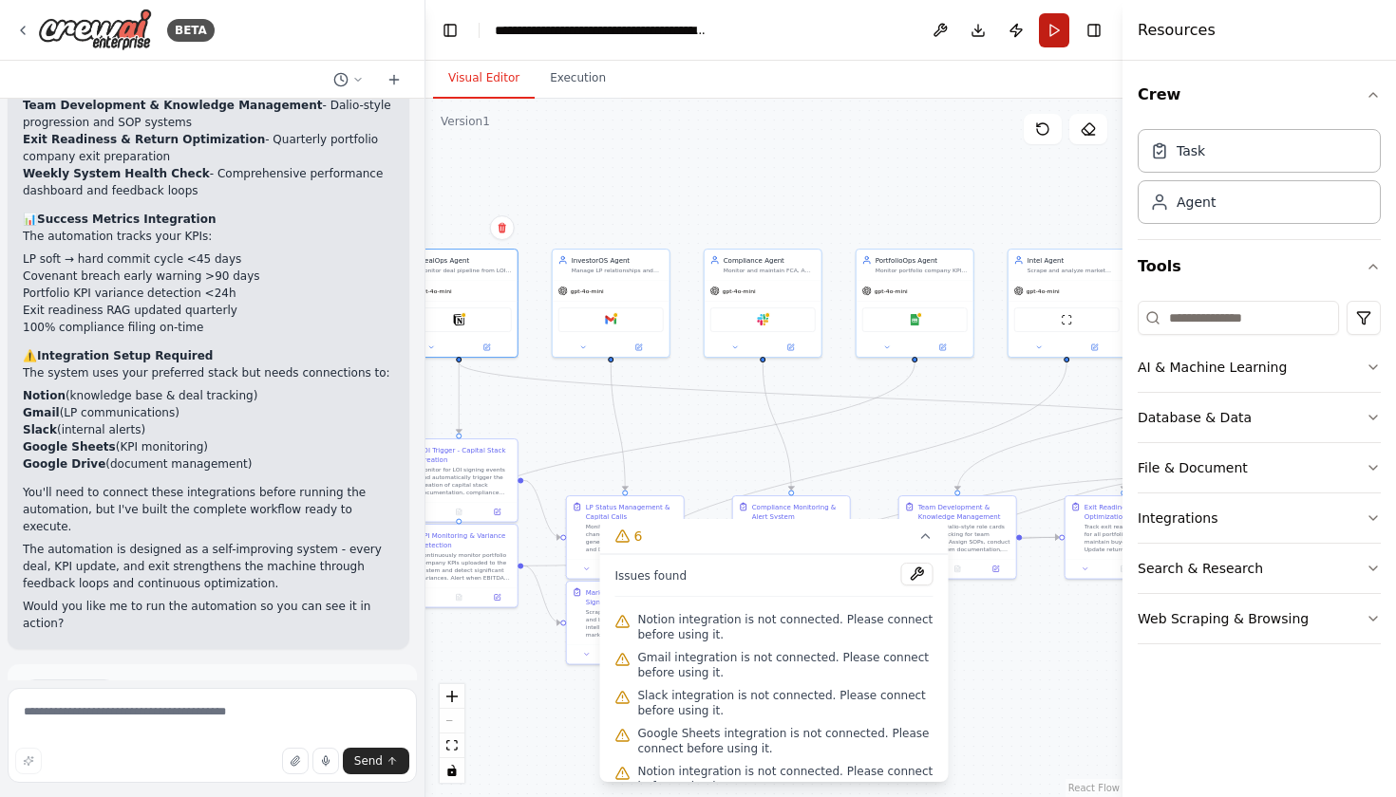
click at [1061, 38] on button "Run" at bounding box center [1054, 30] width 30 height 34
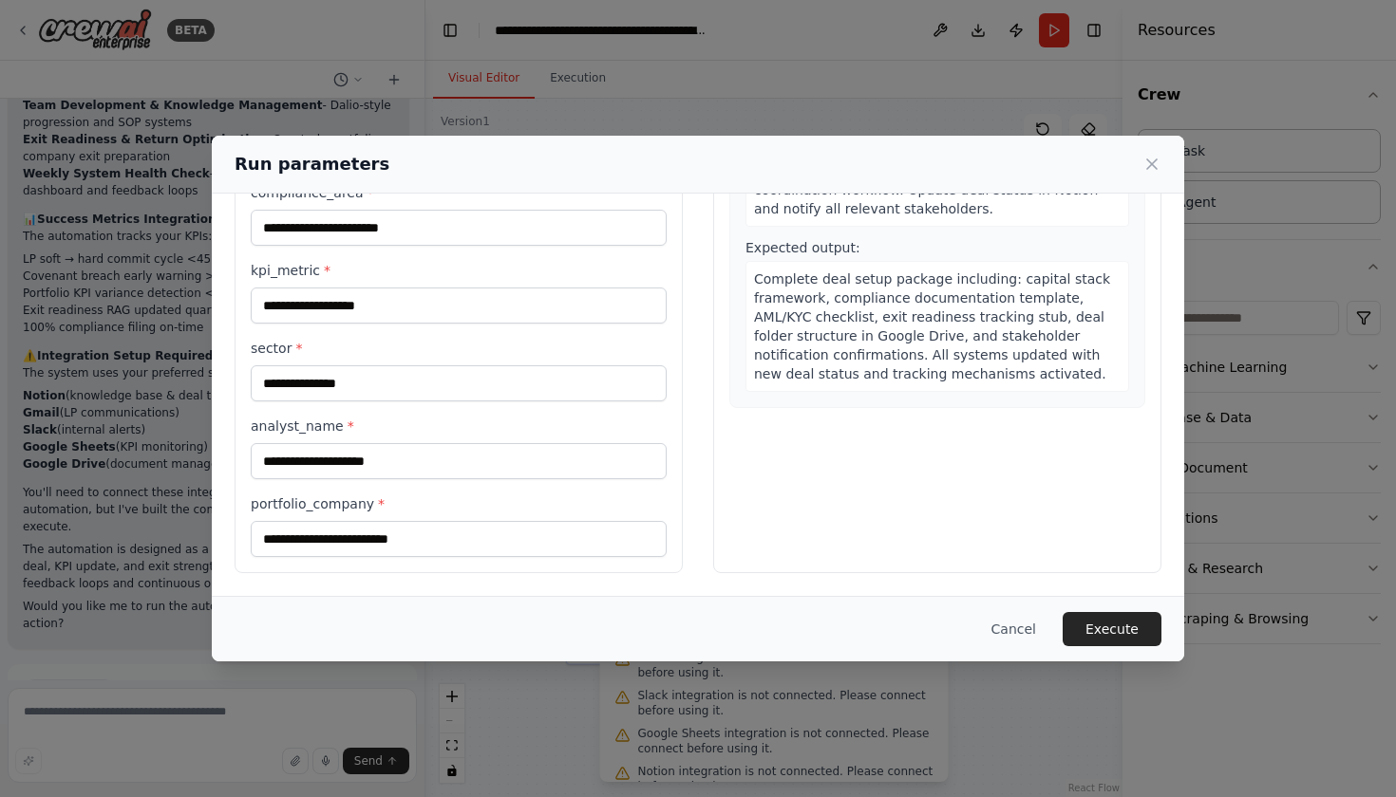
scroll to position [0, 0]
click at [1016, 635] on button "Cancel" at bounding box center [1013, 629] width 75 height 34
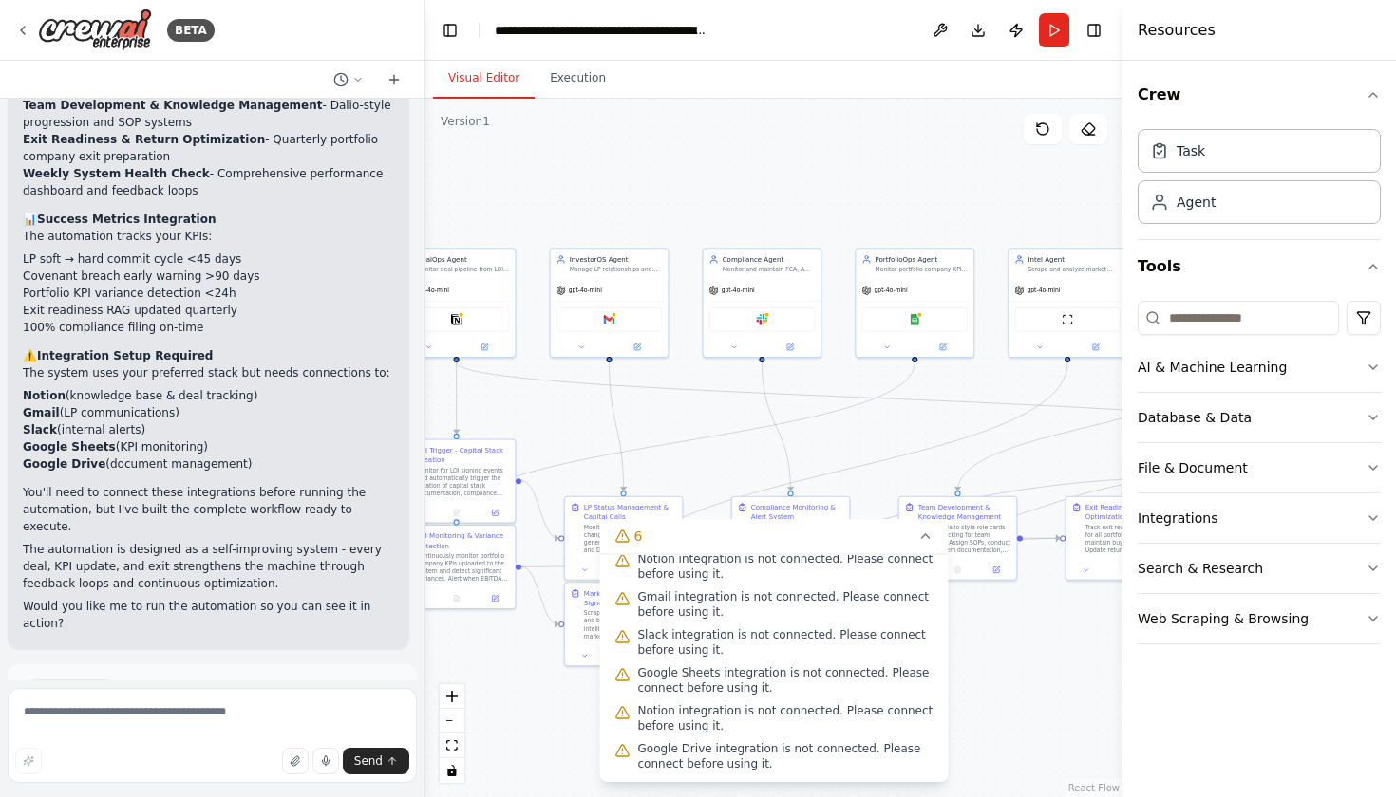
click at [215, 674] on div "▶ Thought process I'll help you build this comprehensive ACP Core Systems autom…" at bounding box center [212, 390] width 424 height 582
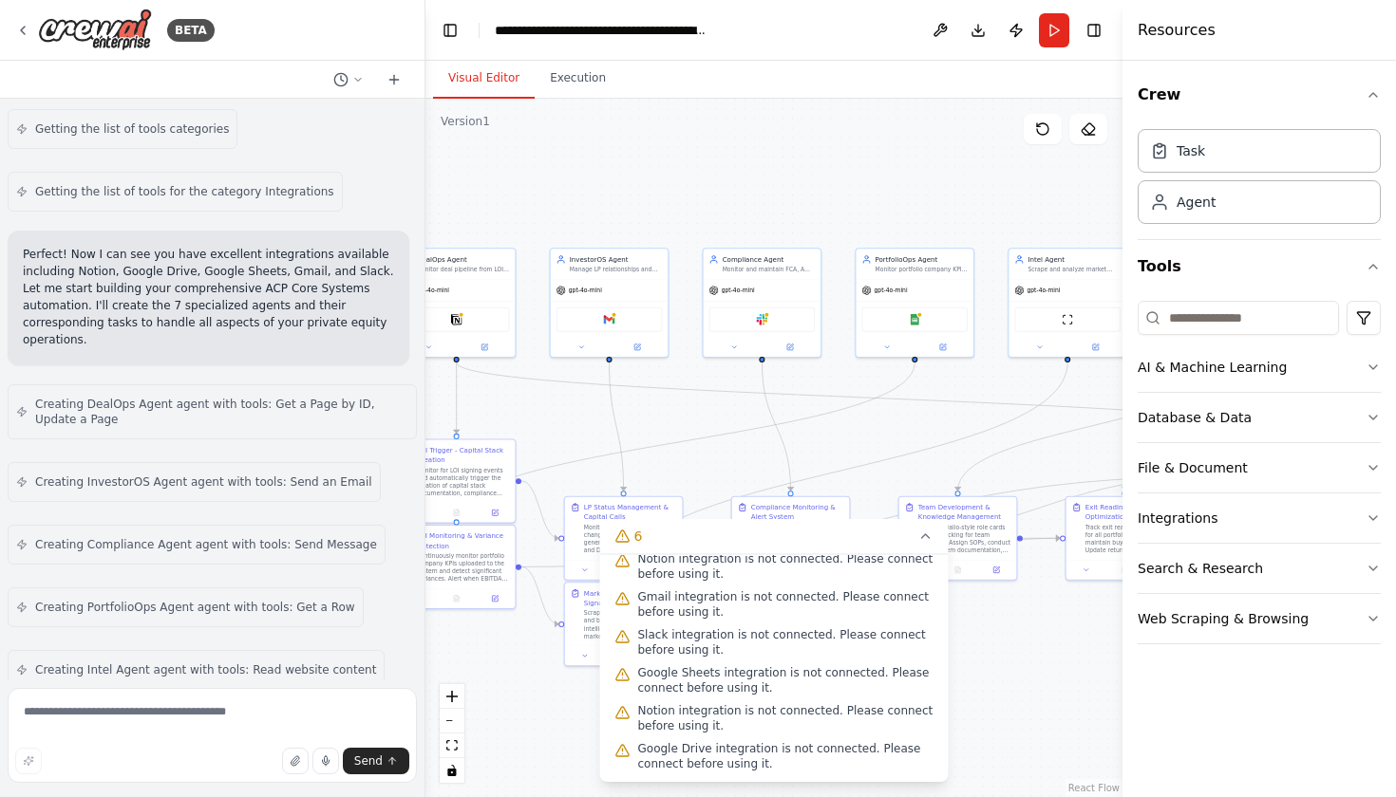
scroll to position [1424, 0]
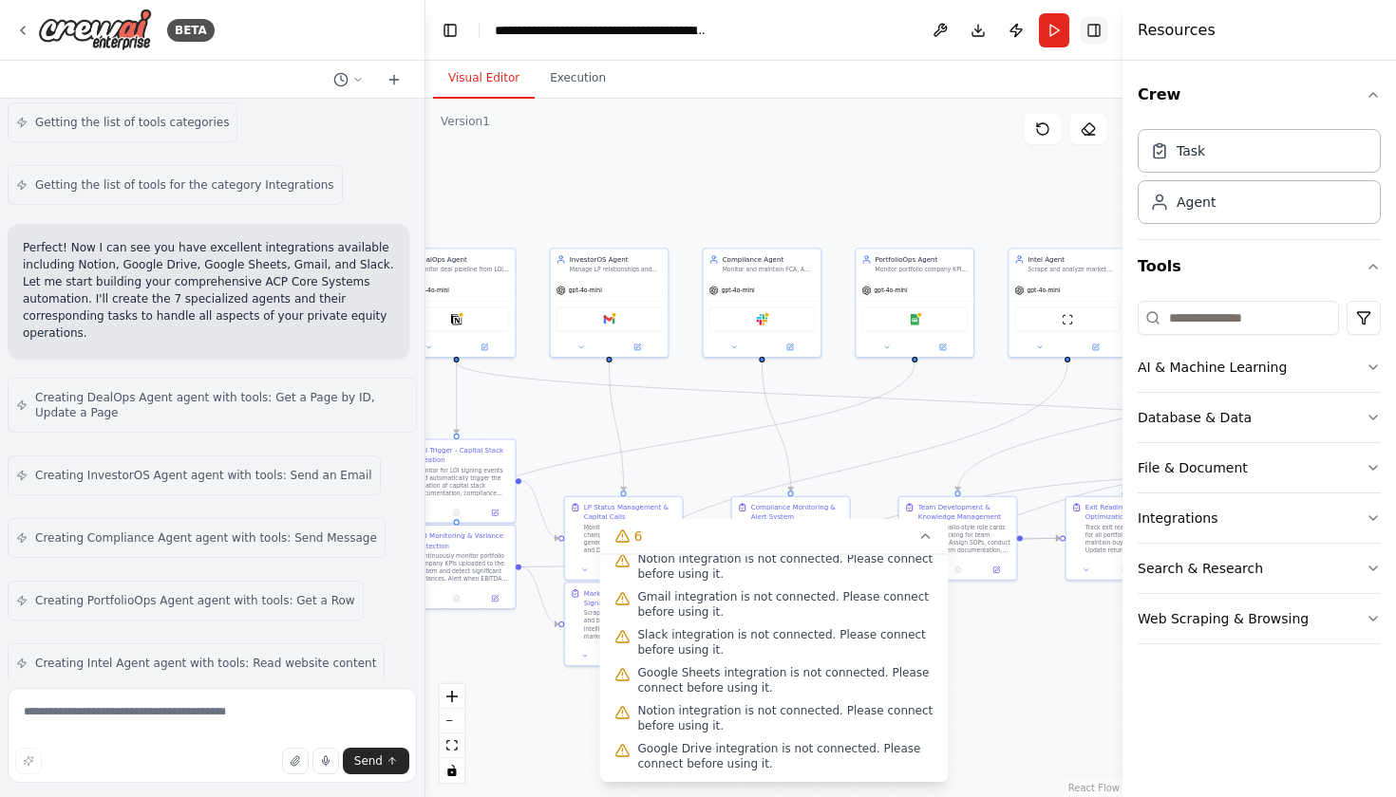
click at [1100, 31] on button "Toggle Right Sidebar" at bounding box center [1093, 30] width 27 height 27
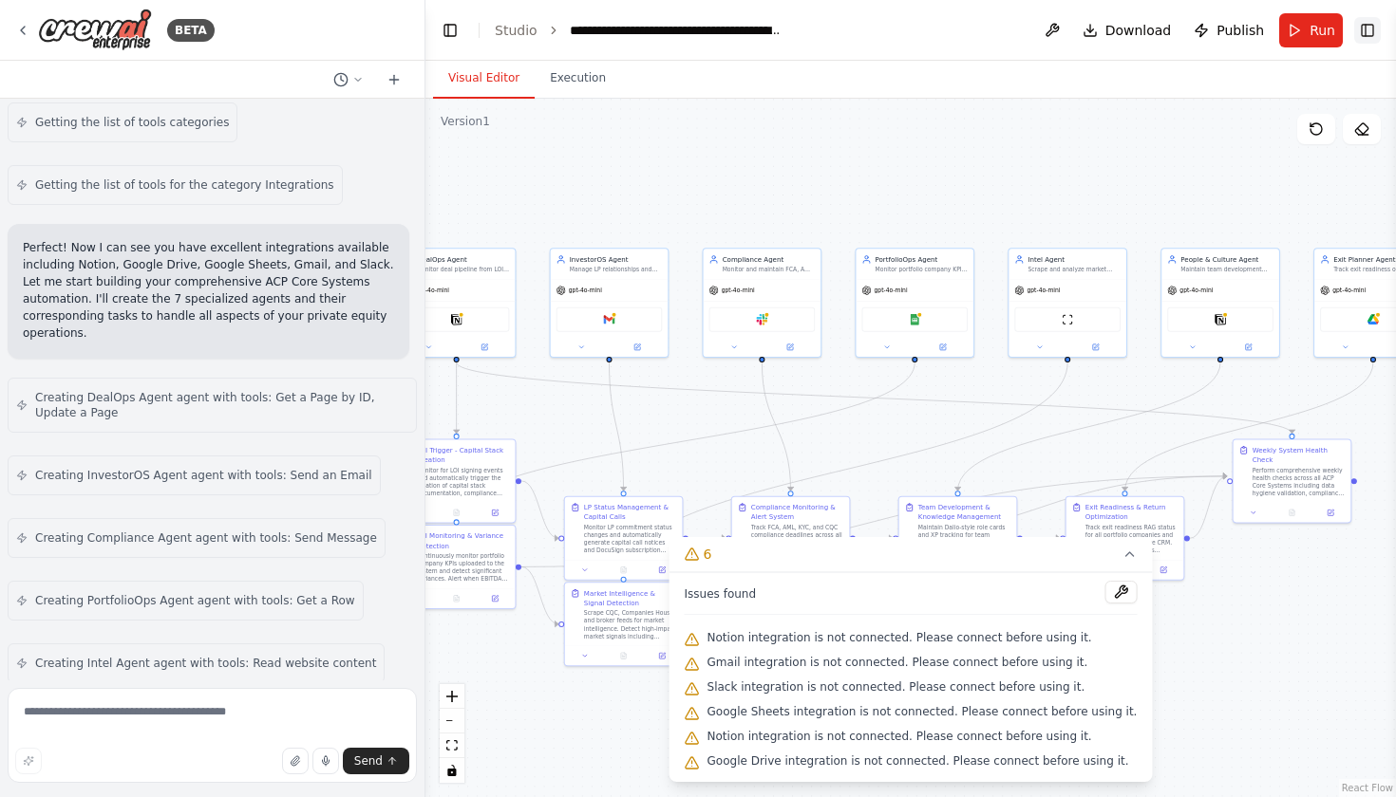
scroll to position [0, 0]
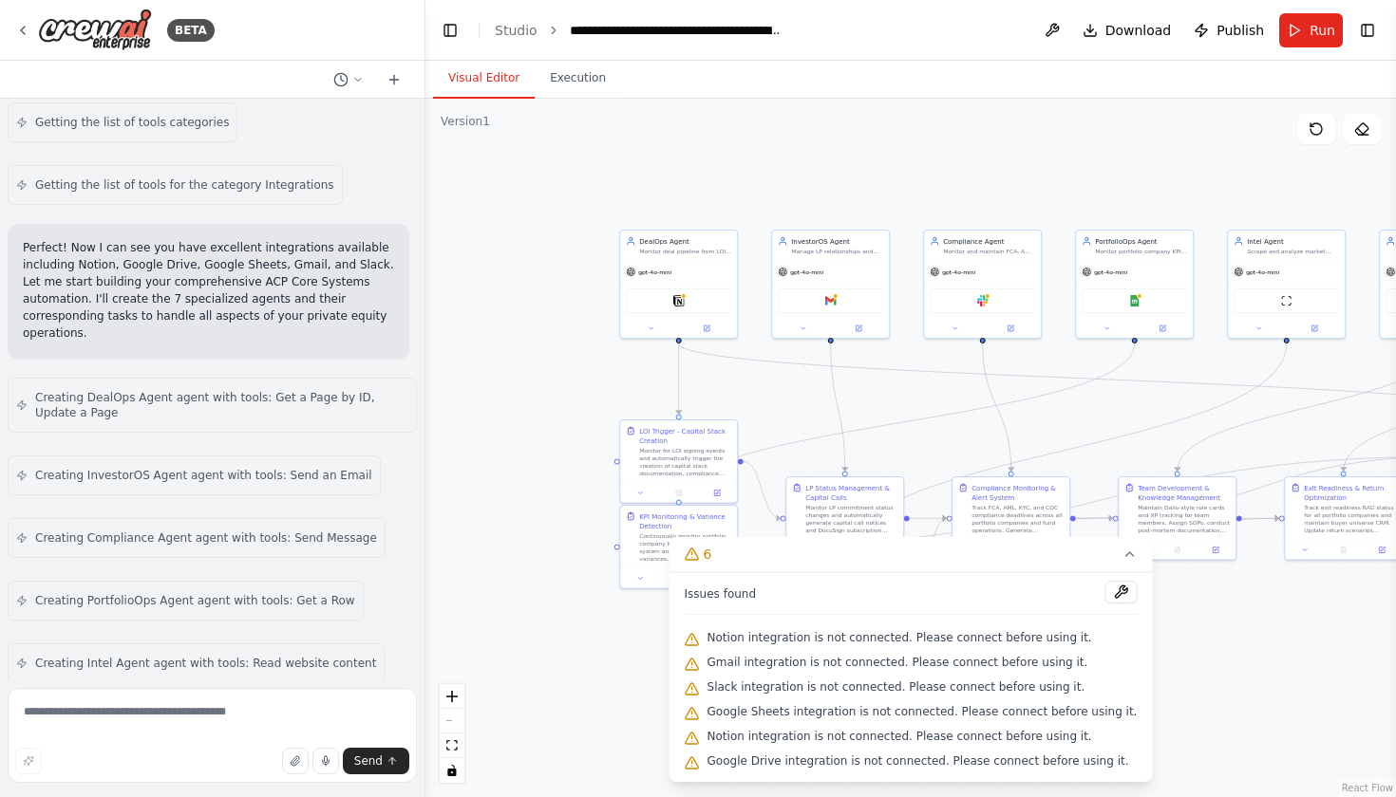
drag, startPoint x: 1176, startPoint y: 425, endPoint x: 1395, endPoint y: 406, distance: 219.2
click at [1395, 406] on div "BETA ▶ Thought process I'll help you build this comprehensive ACP Core Systems …" at bounding box center [698, 398] width 1396 height 797
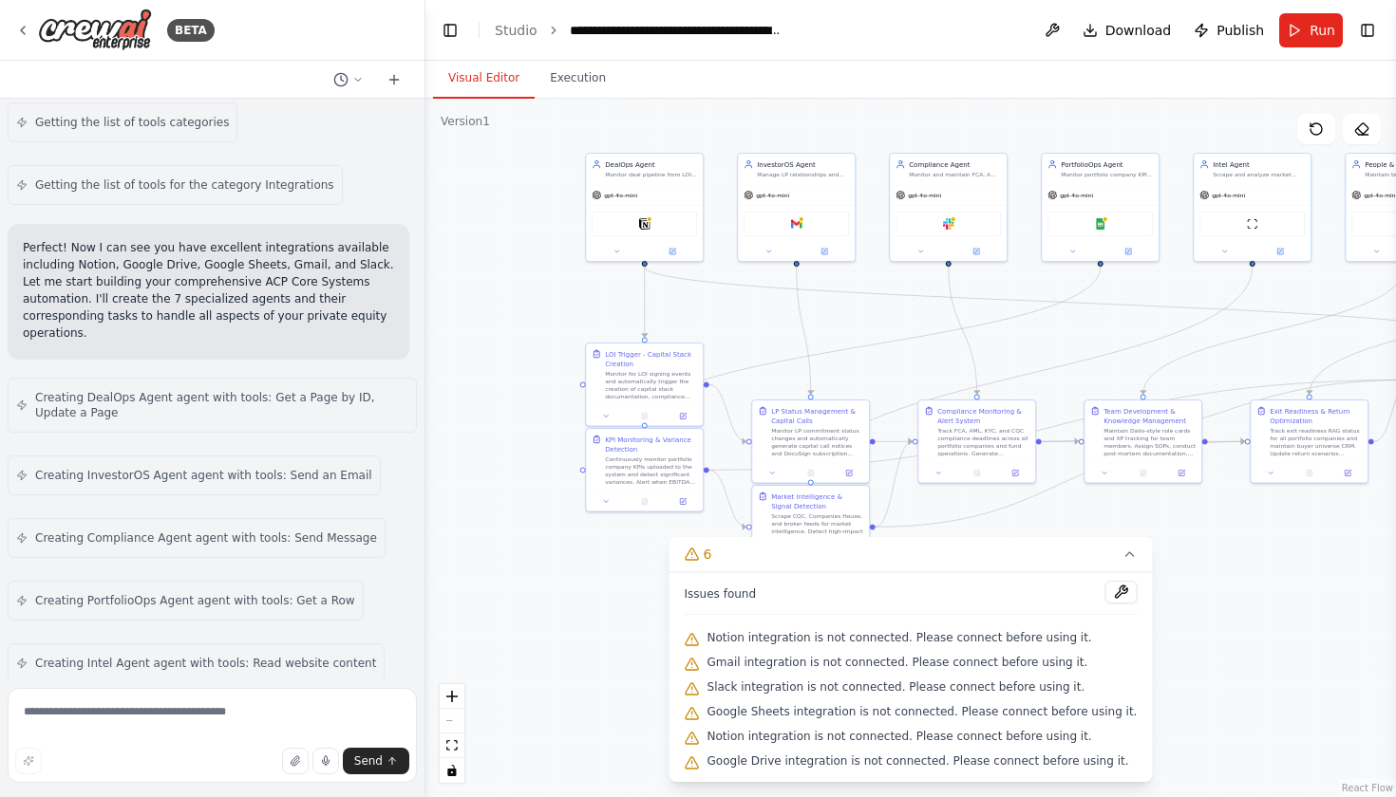
drag, startPoint x: 1151, startPoint y: 413, endPoint x: 1116, endPoint y: 336, distance: 84.2
click at [1116, 336] on div ".deletable-edge-delete-btn { width: 20px; height: 20px; border: 0px solid #ffff…" at bounding box center [910, 448] width 970 height 699
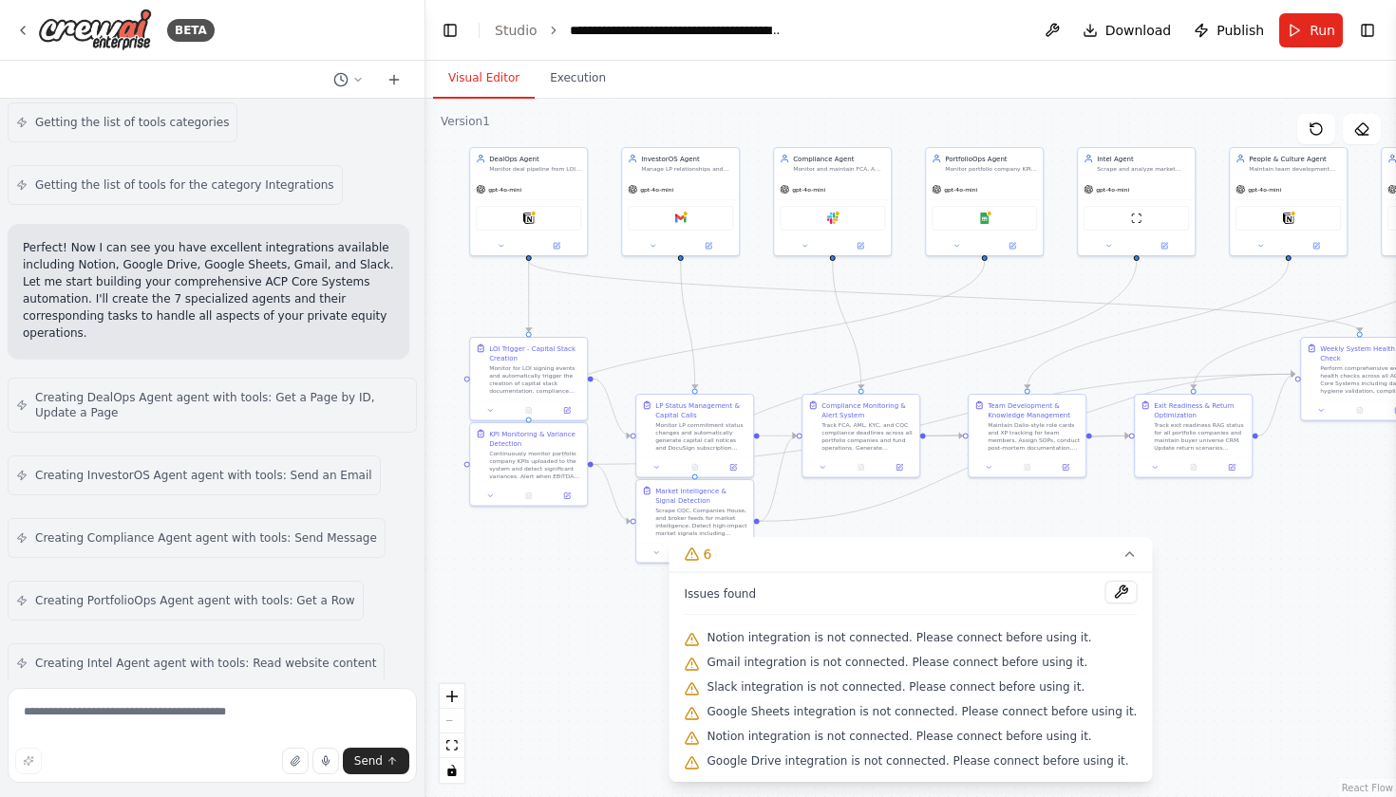
drag, startPoint x: 1060, startPoint y: 344, endPoint x: 945, endPoint y: 338, distance: 116.0
click at [945, 338] on div ".deletable-edge-delete-btn { width: 20px; height: 20px; border: 0px solid #ffff…" at bounding box center [910, 448] width 970 height 699
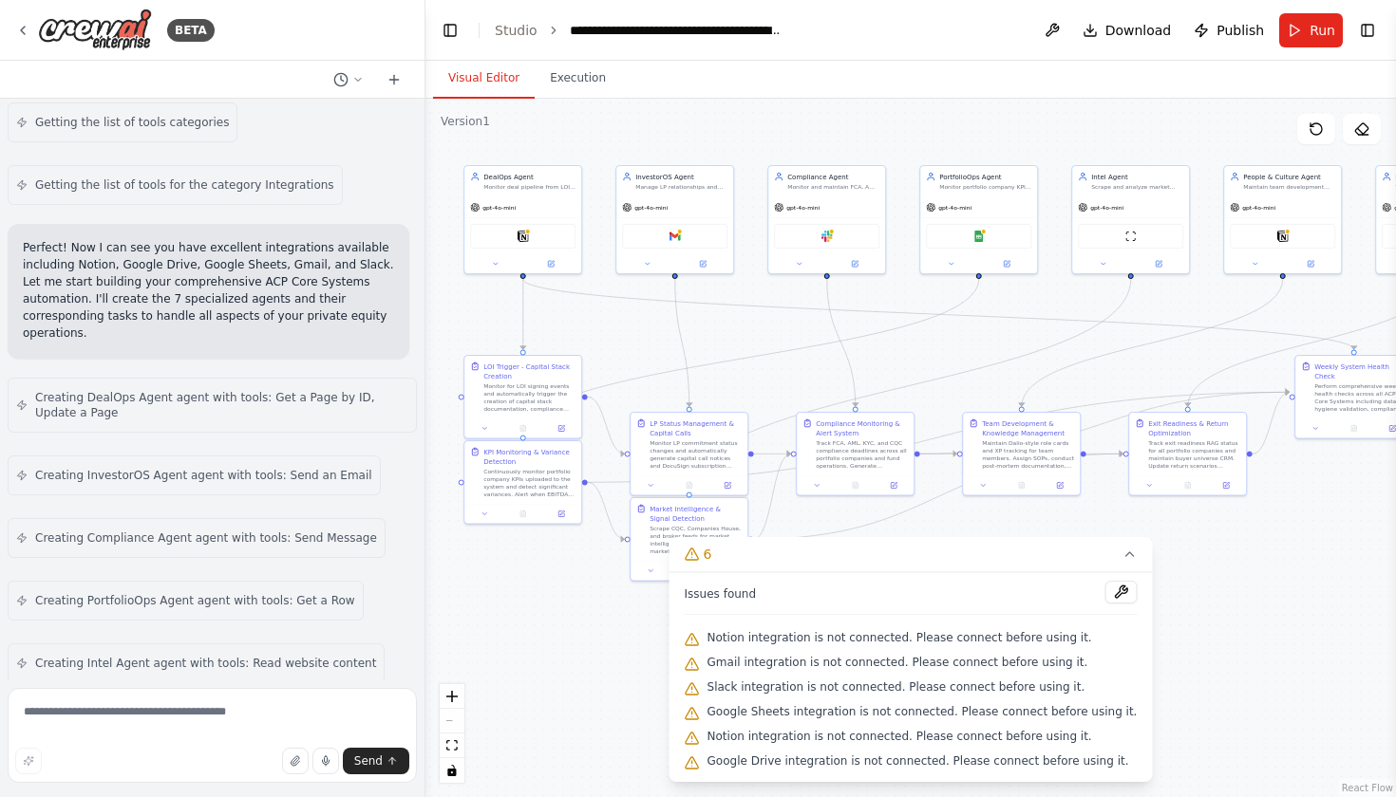
drag, startPoint x: 938, startPoint y: 349, endPoint x: 932, endPoint y: 367, distance: 18.9
click at [932, 367] on div ".deletable-edge-delete-btn { width: 20px; height: 20px; border: 0px solid #ffff…" at bounding box center [910, 448] width 970 height 699
